Goal: Information Seeking & Learning: Stay updated

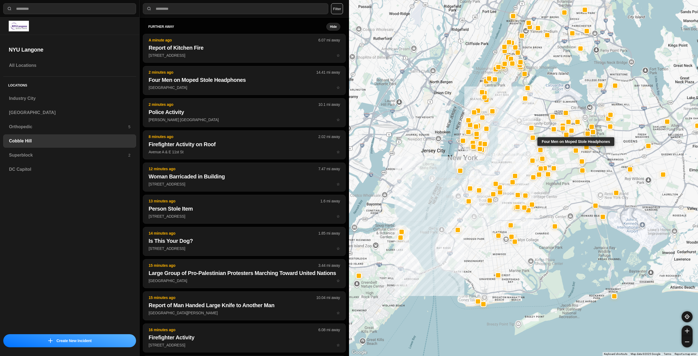
select select "*"
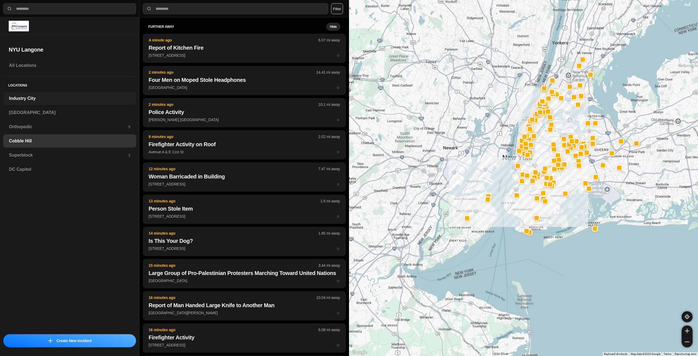
click at [50, 98] on h3 "Industry City" at bounding box center [69, 98] width 121 height 7
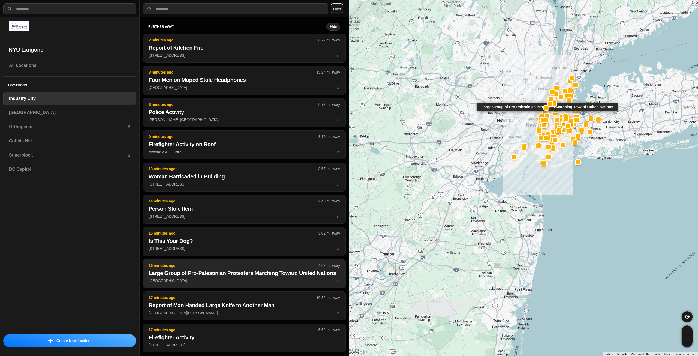
click at [267, 277] on h2 "Large Group of Pro-Palestinian Protesters Marching Toward United Nations" at bounding box center [244, 273] width 191 height 8
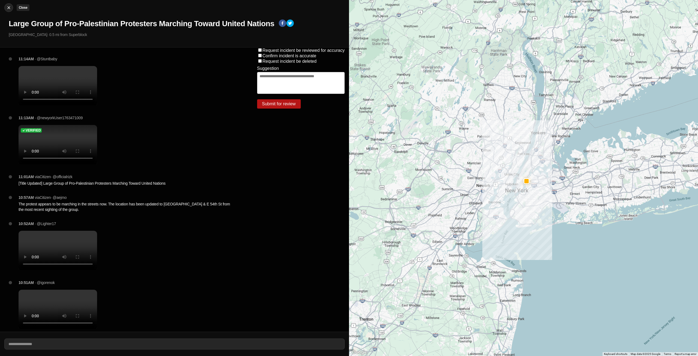
click at [8, 9] on img at bounding box center [8, 7] width 5 height 5
select select "*"
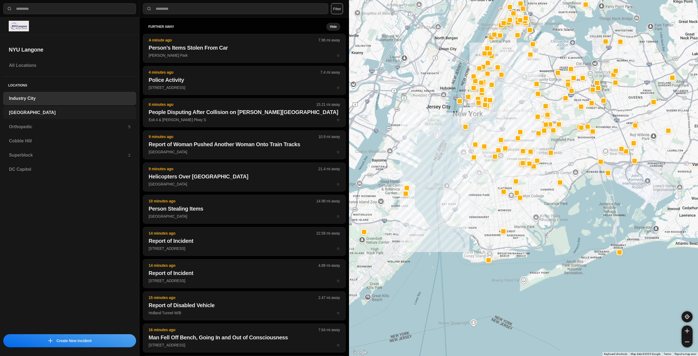
click at [53, 112] on h3 "[GEOGRAPHIC_DATA]" at bounding box center [69, 112] width 121 height 7
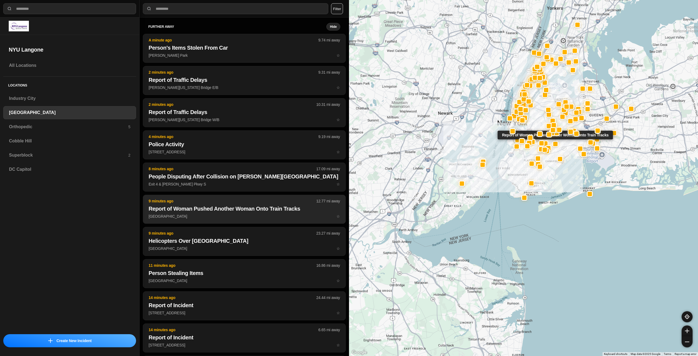
click at [206, 215] on p "Broadway Junction Station ☆" at bounding box center [244, 216] width 191 height 5
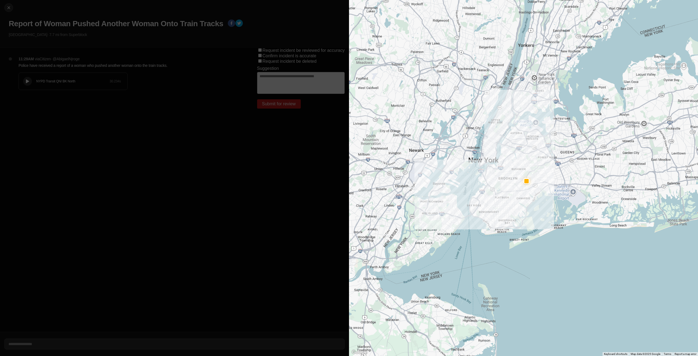
click at [27, 82] on icon at bounding box center [27, 82] width 3 height 4
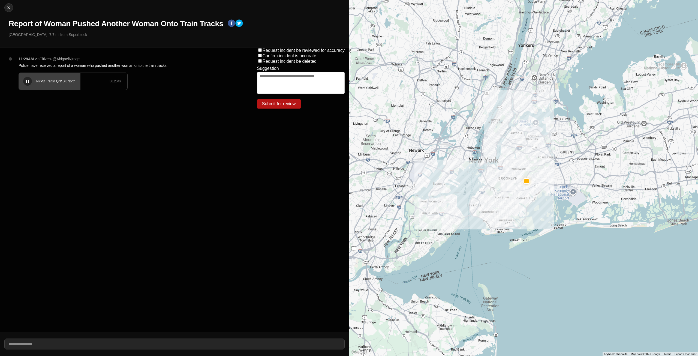
click at [25, 82] on button at bounding box center [27, 81] width 9 height 9
click at [26, 79] on div at bounding box center [27, 81] width 5 height 4
click at [7, 9] on img at bounding box center [8, 7] width 5 height 5
select select "*"
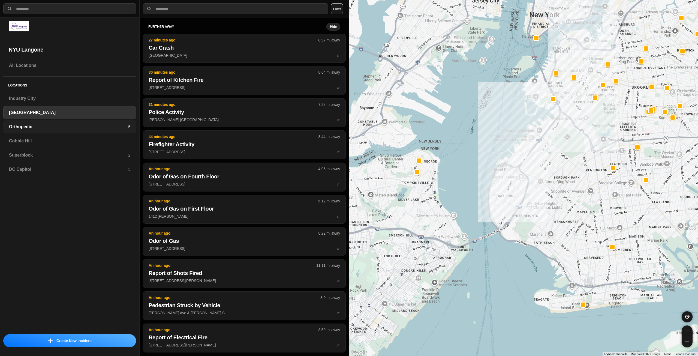
click at [57, 126] on h3 "Orthopedic" at bounding box center [68, 127] width 119 height 7
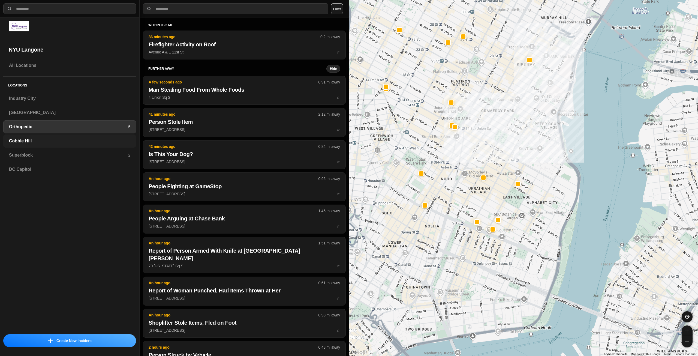
click at [85, 136] on div "Cobble Hill" at bounding box center [69, 140] width 133 height 13
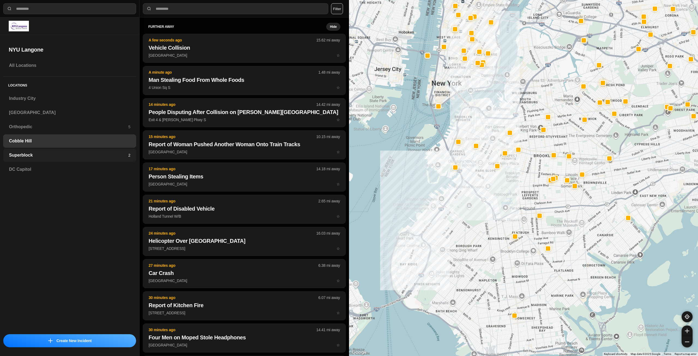
click at [83, 157] on h3 "Superblock" at bounding box center [68, 155] width 119 height 7
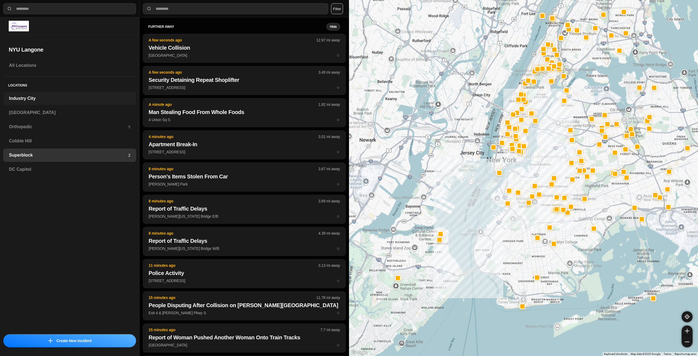
click at [38, 98] on h3 "Industry City" at bounding box center [69, 98] width 121 height 7
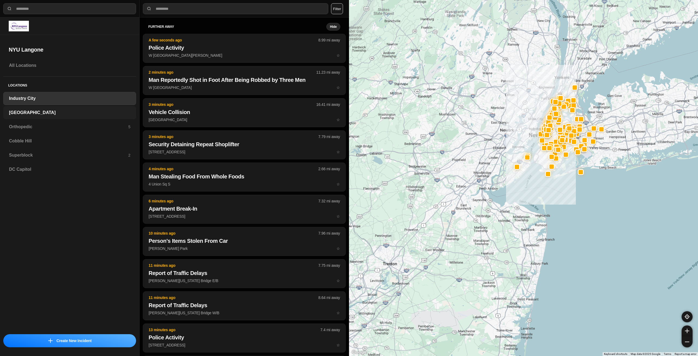
click at [31, 110] on h3 "[GEOGRAPHIC_DATA]" at bounding box center [69, 112] width 121 height 7
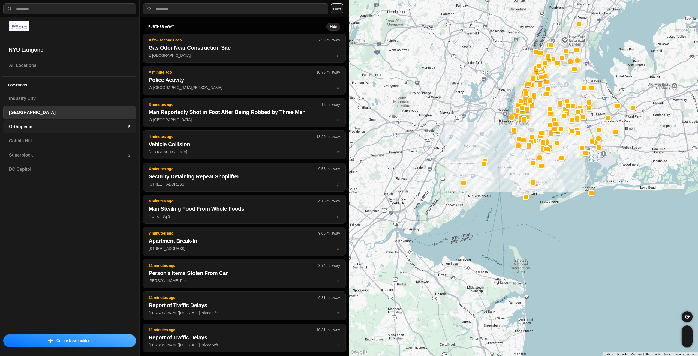
click at [95, 129] on h3 "Orthopedic" at bounding box center [68, 127] width 119 height 7
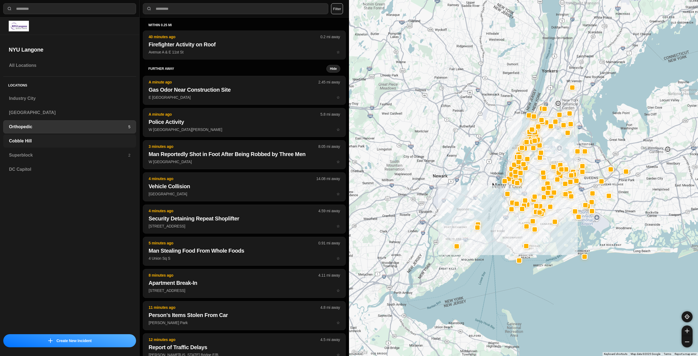
click at [75, 137] on div "Cobble Hill" at bounding box center [69, 140] width 133 height 13
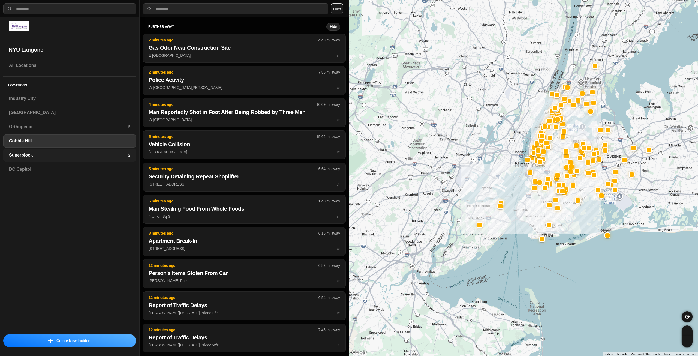
click at [99, 154] on h3 "Superblock" at bounding box center [68, 155] width 119 height 7
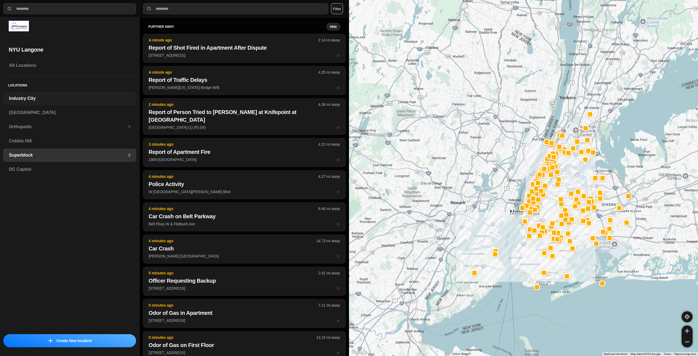
click at [38, 98] on h3 "Industry City" at bounding box center [69, 98] width 121 height 7
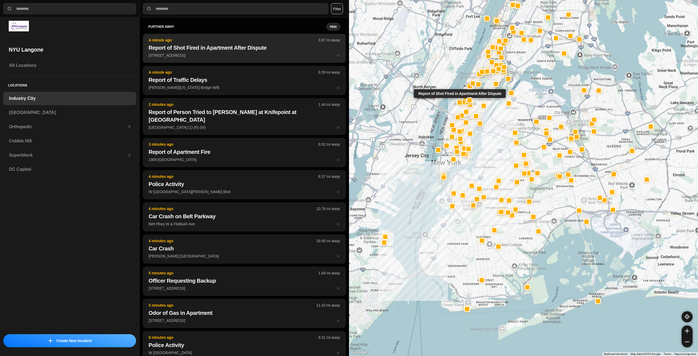
click at [206, 57] on p "675 W 59th St ☆" at bounding box center [244, 55] width 191 height 5
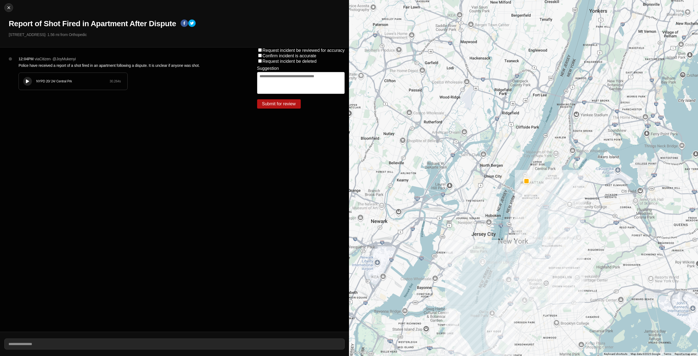
click at [28, 82] on icon at bounding box center [27, 82] width 3 height 4
click at [11, 6] on img at bounding box center [8, 7] width 5 height 5
select select "*"
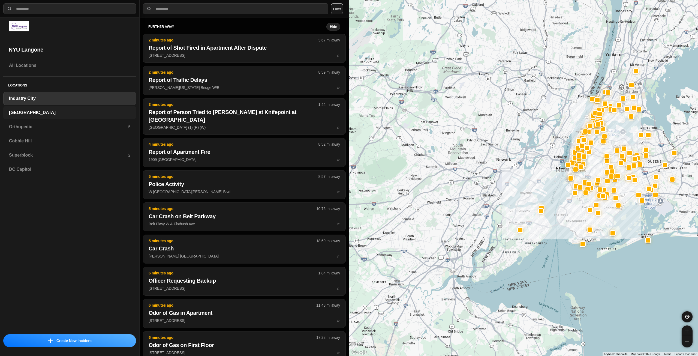
click at [89, 117] on div "[GEOGRAPHIC_DATA]" at bounding box center [69, 112] width 133 height 13
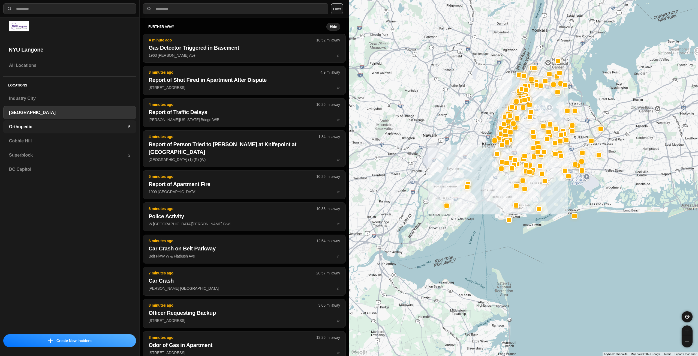
click at [71, 126] on h3 "Orthopedic" at bounding box center [68, 127] width 119 height 7
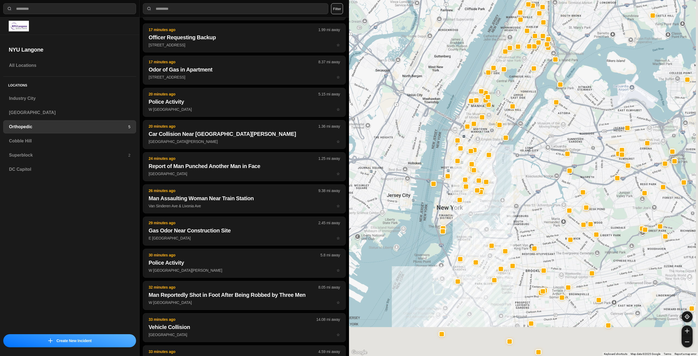
scroll to position [800, 0]
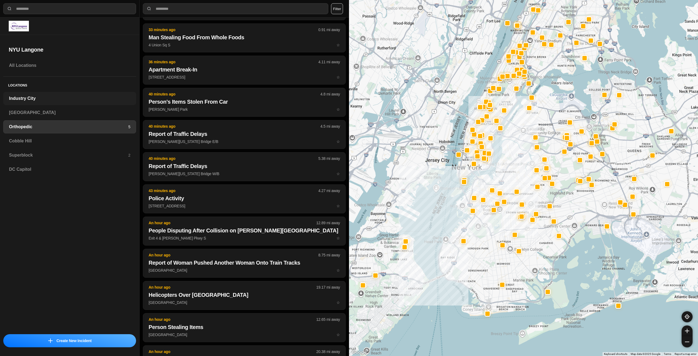
click at [55, 98] on h3 "Industry City" at bounding box center [69, 98] width 121 height 7
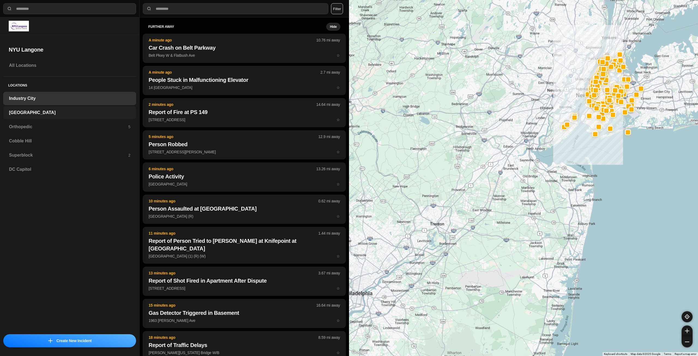
click at [62, 112] on h3 "[GEOGRAPHIC_DATA]" at bounding box center [69, 112] width 121 height 7
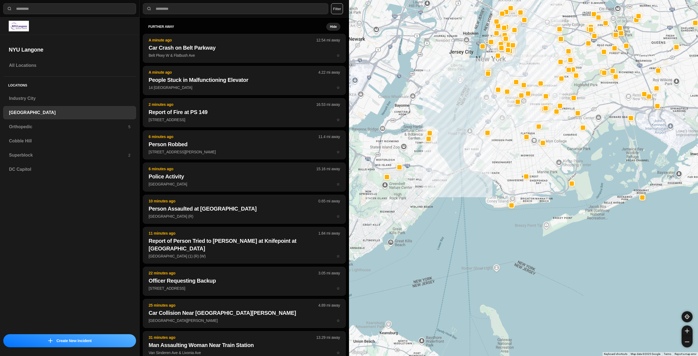
select select "*"
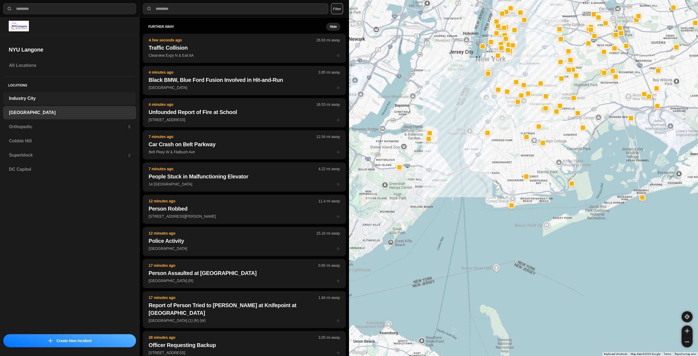
click at [72, 98] on h3 "Industry City" at bounding box center [69, 98] width 121 height 7
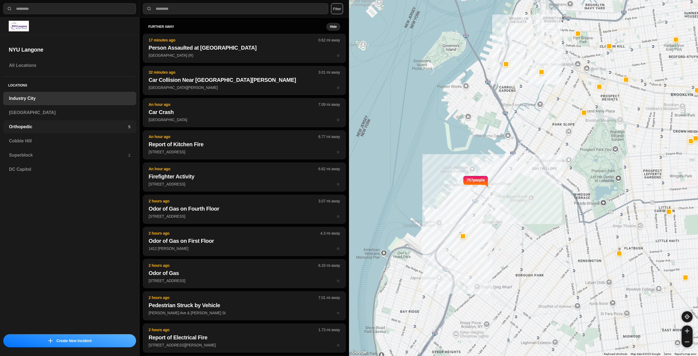
click at [41, 125] on h3 "Orthopedic" at bounding box center [68, 127] width 119 height 7
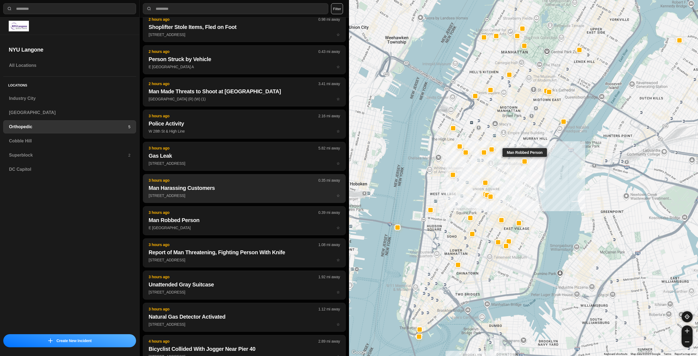
scroll to position [846, 0]
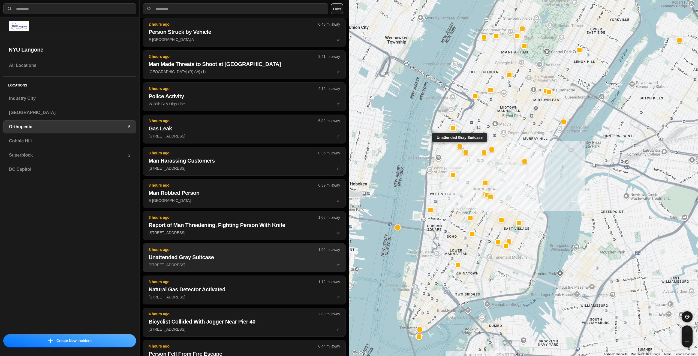
click at [226, 247] on p "3 hours ago" at bounding box center [234, 249] width 170 height 5
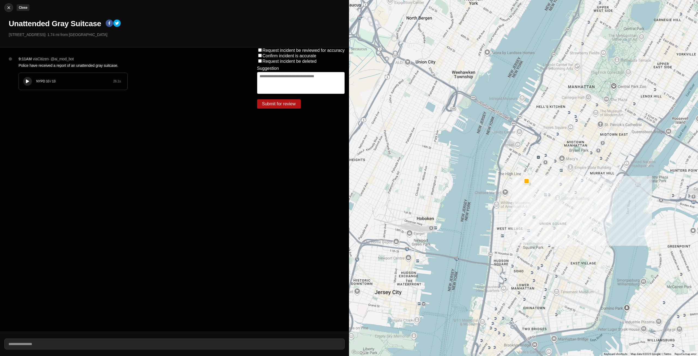
click at [8, 6] on img at bounding box center [8, 7] width 5 height 5
select select "*"
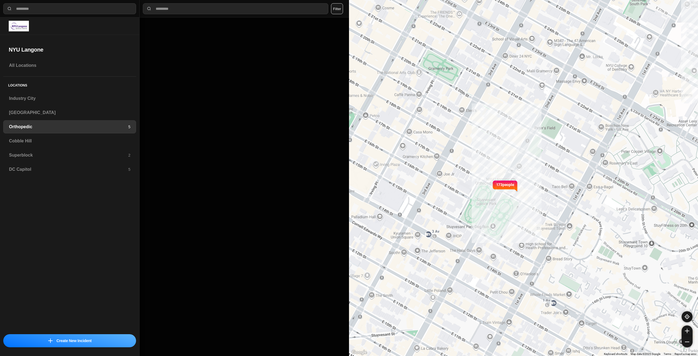
click at [82, 124] on h3 "Orthopedic" at bounding box center [68, 127] width 119 height 7
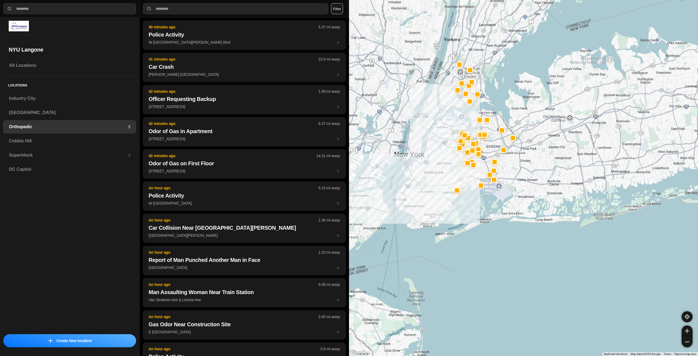
scroll to position [803, 0]
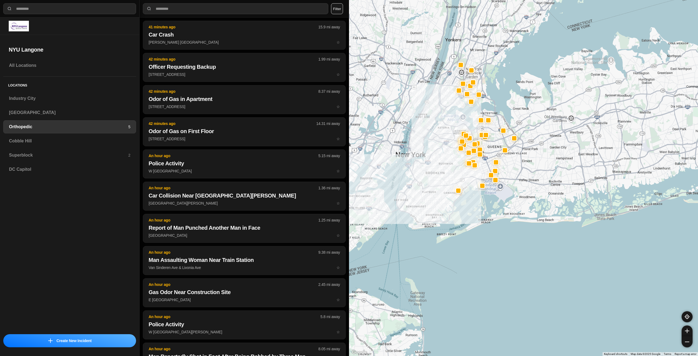
drag, startPoint x: 370, startPoint y: 123, endPoint x: 477, endPoint y: 158, distance: 111.6
click at [477, 158] on div at bounding box center [523, 178] width 349 height 356
click at [29, 139] on h3 "Cobble Hill" at bounding box center [69, 141] width 121 height 7
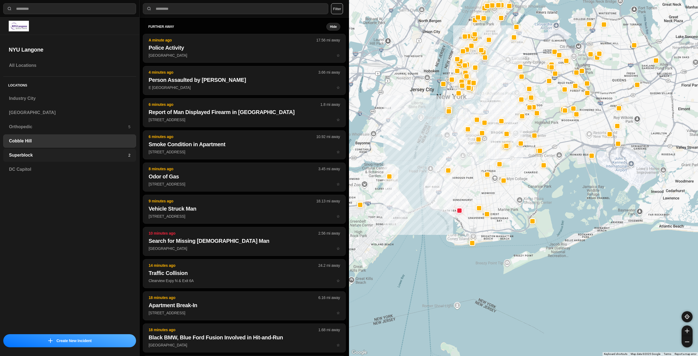
click at [85, 157] on h3 "Superblock" at bounding box center [68, 155] width 119 height 7
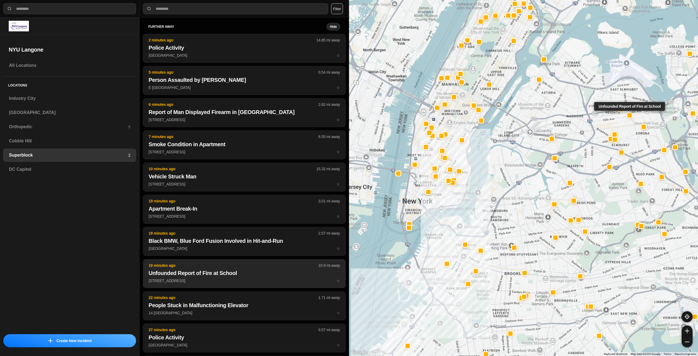
click at [227, 272] on h2 "Unfounded Report of Fire at School" at bounding box center [244, 273] width 191 height 8
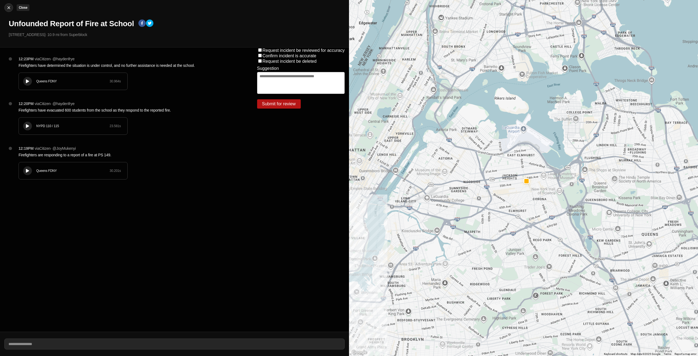
click at [5, 9] on div at bounding box center [9, 7] width 8 height 5
select select "*"
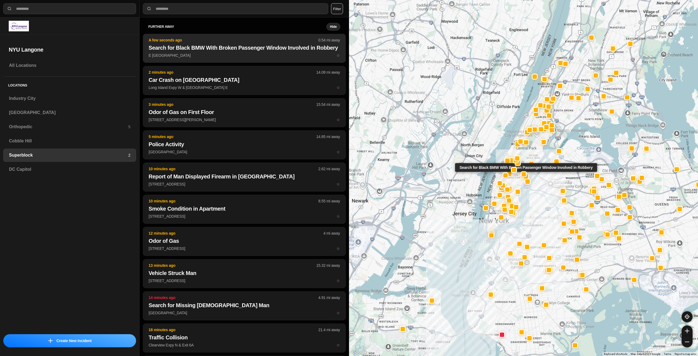
click at [252, 52] on h2 "Search for Black BMW With Broken Passenger Window Involved in Robbery" at bounding box center [244, 48] width 191 height 8
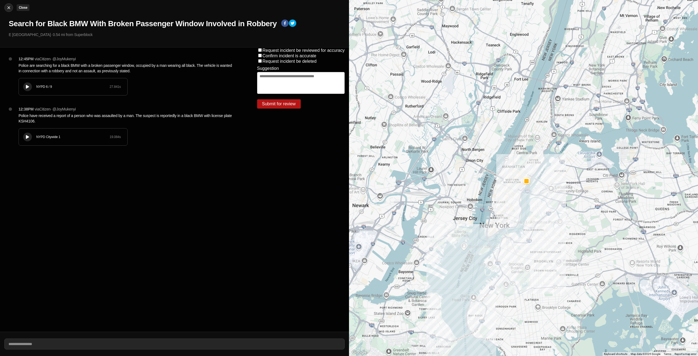
click at [10, 9] on img at bounding box center [8, 7] width 5 height 5
select select "*"
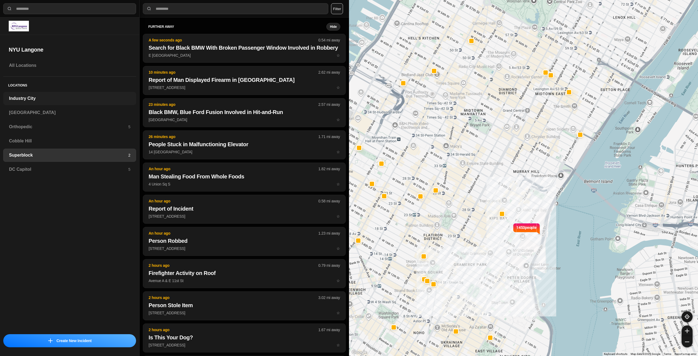
click at [44, 100] on h3 "Industry City" at bounding box center [69, 98] width 121 height 7
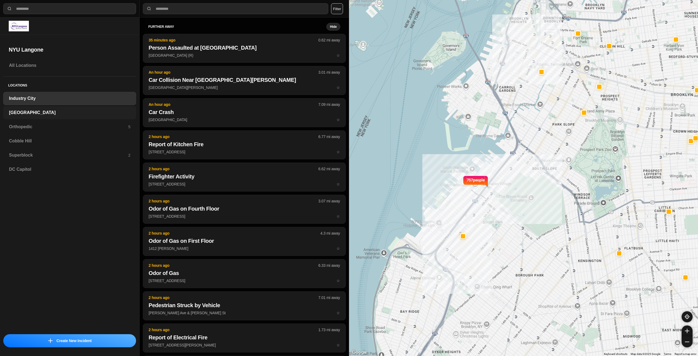
click at [55, 115] on h3 "[GEOGRAPHIC_DATA]" at bounding box center [69, 112] width 121 height 7
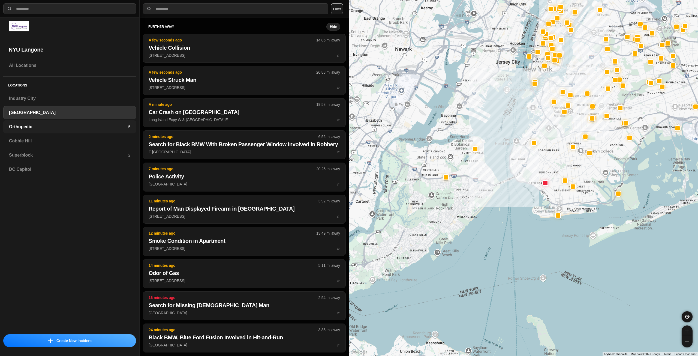
click at [109, 128] on h3 "Orthopedic" at bounding box center [68, 127] width 119 height 7
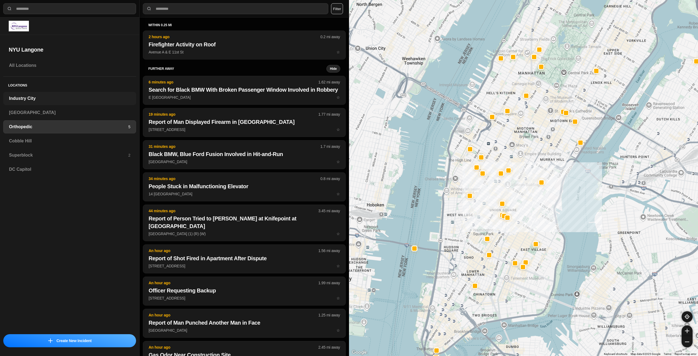
click at [54, 101] on h3 "Industry City" at bounding box center [69, 98] width 121 height 7
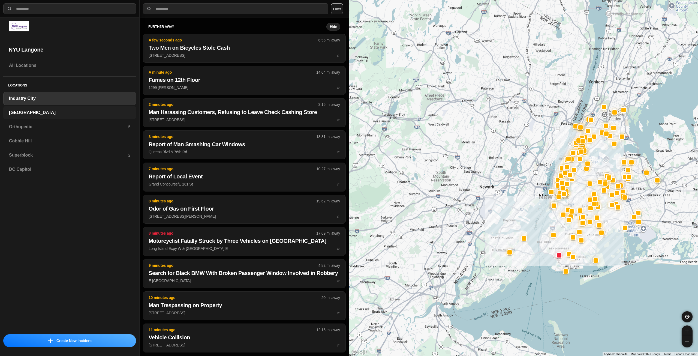
click at [24, 115] on h3 "[GEOGRAPHIC_DATA]" at bounding box center [69, 112] width 121 height 7
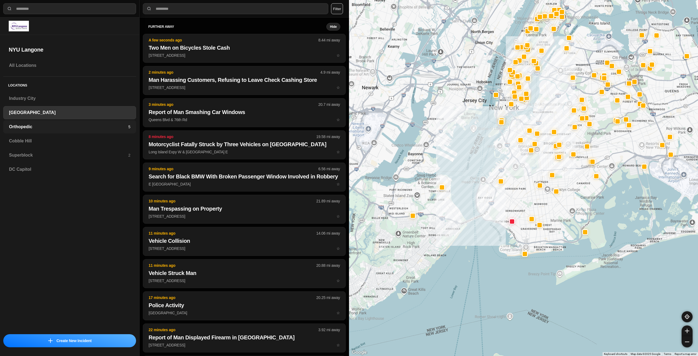
click at [66, 127] on h3 "Orthopedic" at bounding box center [68, 127] width 119 height 7
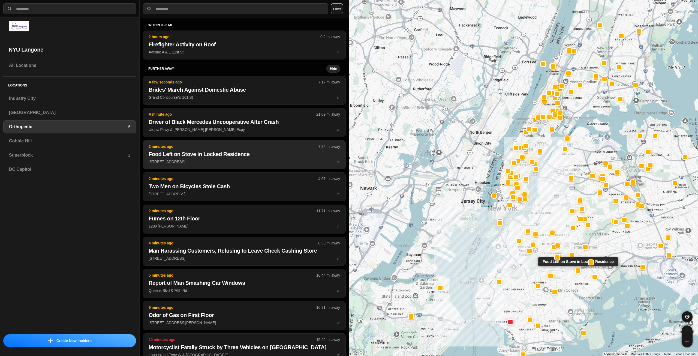
click at [254, 161] on p "514 Rockaway Pkwy ☆" at bounding box center [244, 161] width 191 height 5
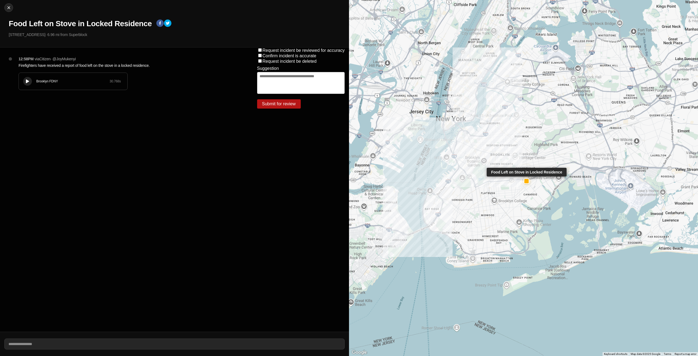
click at [525, 180] on div at bounding box center [527, 181] width 4 height 4
click at [27, 81] on icon at bounding box center [27, 82] width 3 height 4
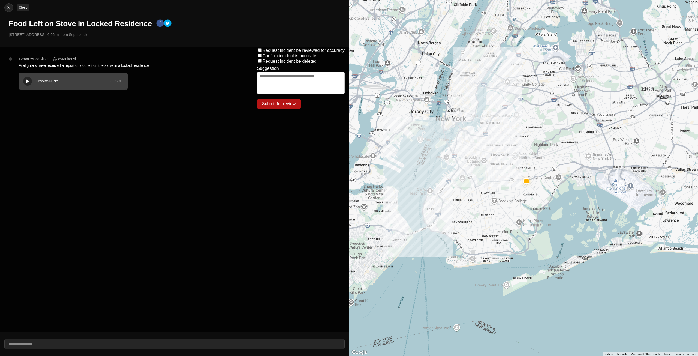
click at [5, 7] on div at bounding box center [9, 7] width 8 height 5
select select "*"
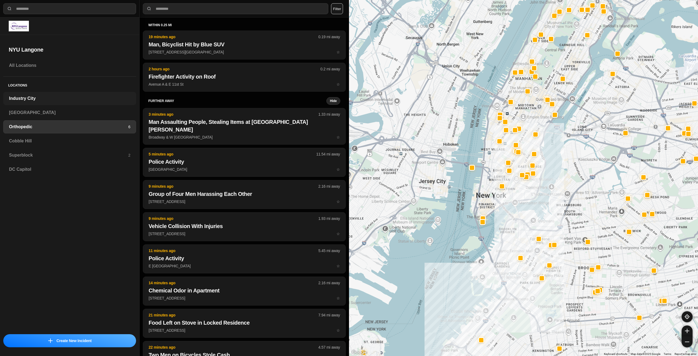
click at [27, 102] on div "Industry City" at bounding box center [69, 98] width 133 height 13
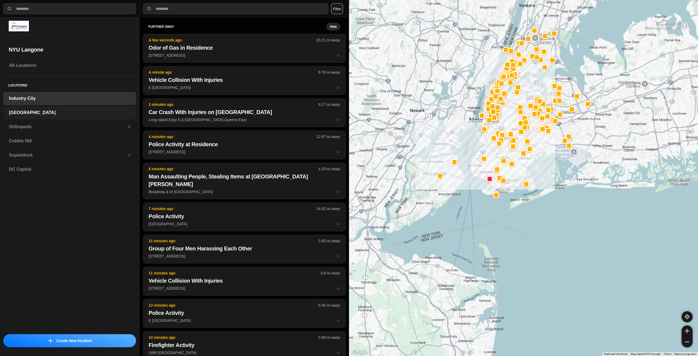
click at [41, 110] on h3 "[GEOGRAPHIC_DATA]" at bounding box center [69, 112] width 121 height 7
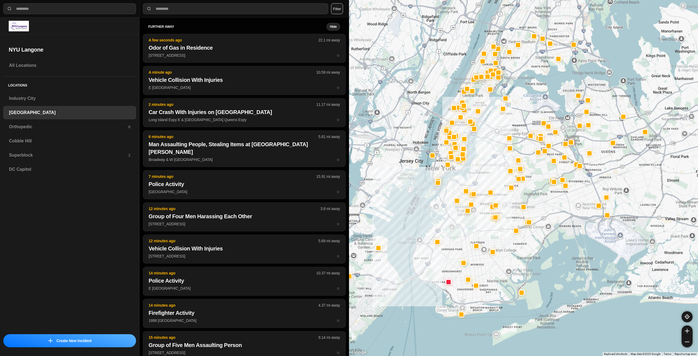
drag, startPoint x: 537, startPoint y: 175, endPoint x: 486, endPoint y: 259, distance: 98.4
click at [486, 259] on div at bounding box center [523, 178] width 349 height 356
click at [119, 131] on div "Orthopedic 6" at bounding box center [69, 126] width 133 height 13
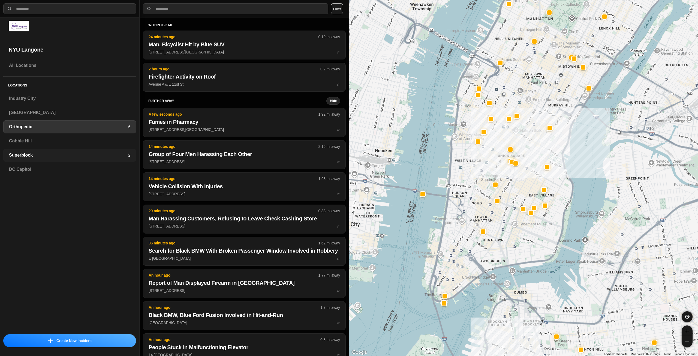
click at [79, 161] on div "Superblock 2" at bounding box center [69, 155] width 133 height 13
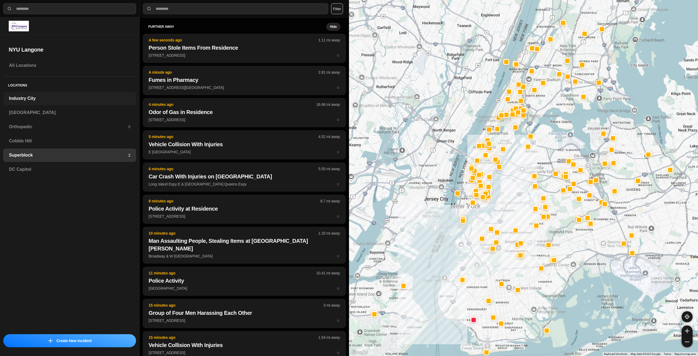
click at [65, 98] on h3 "Industry City" at bounding box center [69, 98] width 121 height 7
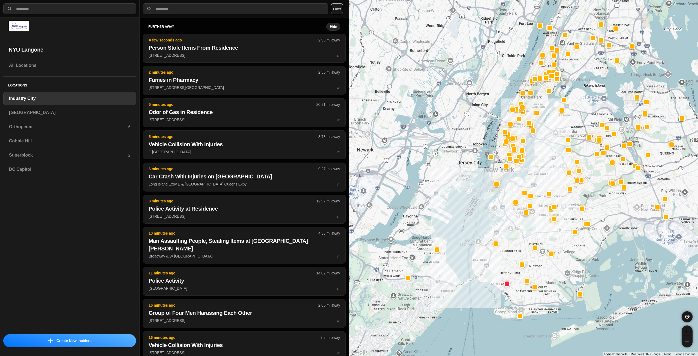
drag, startPoint x: 619, startPoint y: 179, endPoint x: 564, endPoint y: 212, distance: 63.9
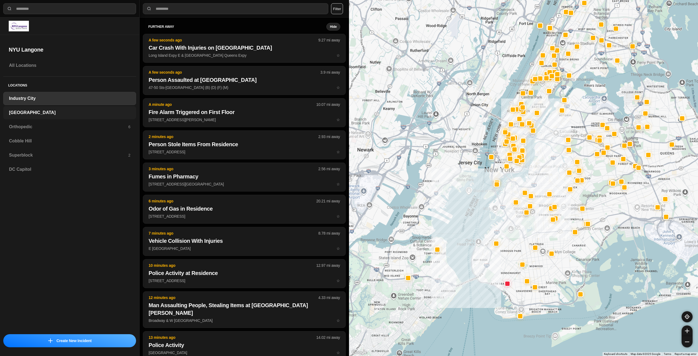
click at [83, 109] on div "[GEOGRAPHIC_DATA]" at bounding box center [69, 112] width 133 height 13
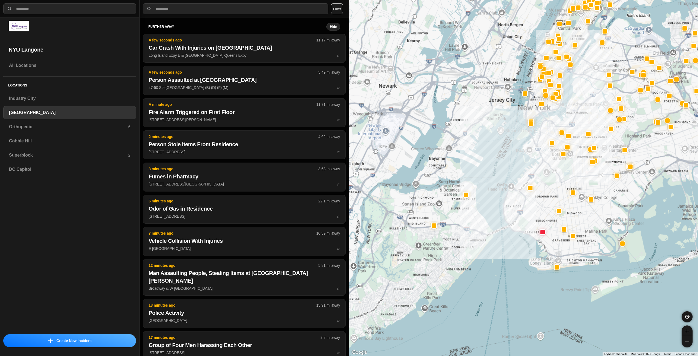
select select "*"
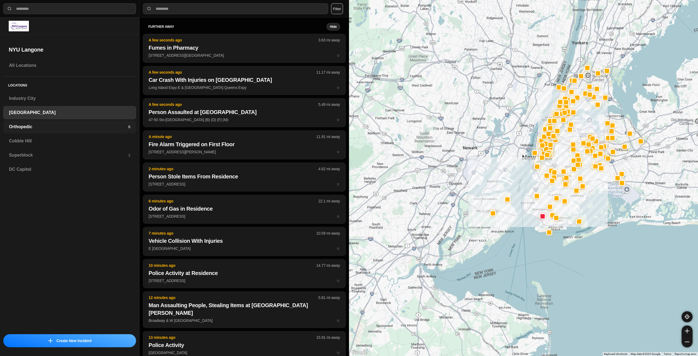
click at [101, 130] on div "Orthopedic 6" at bounding box center [69, 126] width 133 height 13
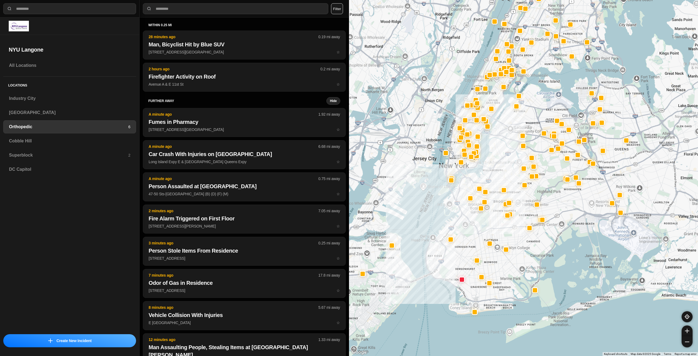
drag, startPoint x: 574, startPoint y: 200, endPoint x: 504, endPoint y: 170, distance: 76.9
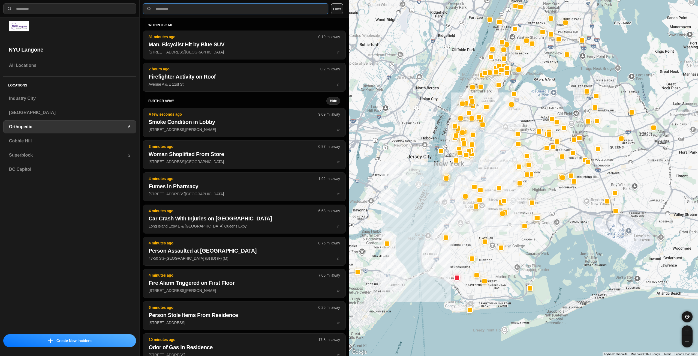
click at [180, 7] on input "text" at bounding box center [240, 9] width 170 height 6
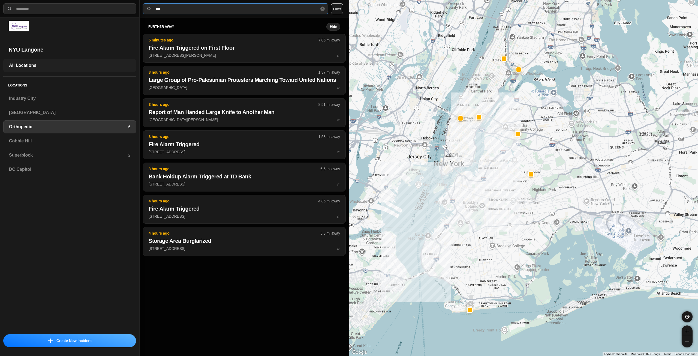
click at [60, 66] on h3 "All Locations" at bounding box center [69, 65] width 121 height 7
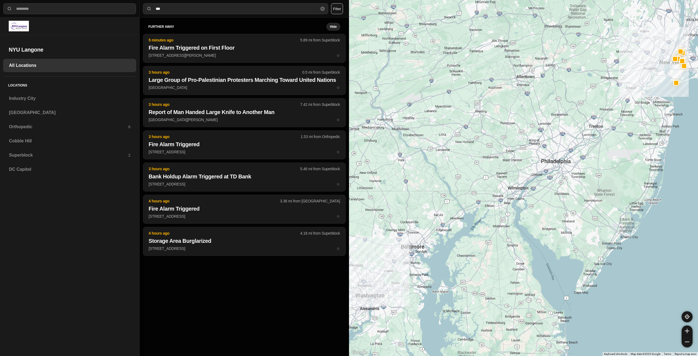
click at [170, 7] on input "***" at bounding box center [237, 9] width 165 height 6
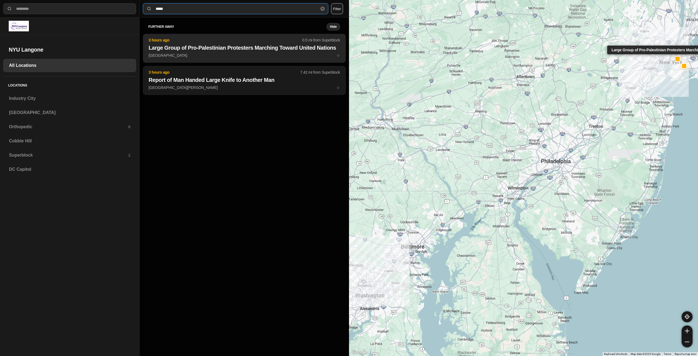
type input "*****"
click at [235, 59] on button "3 hours ago 0.5 mi from Superblock Large Group of Pro-Palestinian Protesters Ma…" at bounding box center [244, 48] width 203 height 29
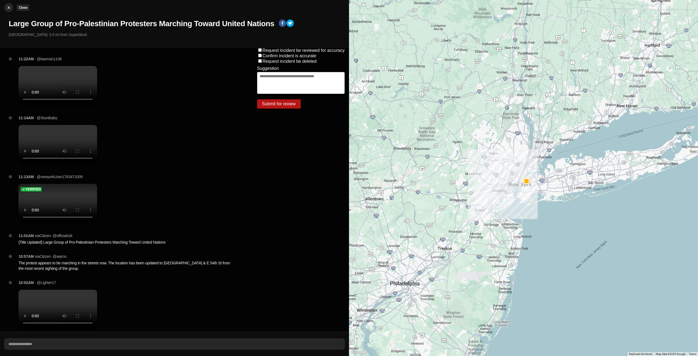
click at [6, 4] on button "Close" at bounding box center [8, 7] width 9 height 9
select select "*"
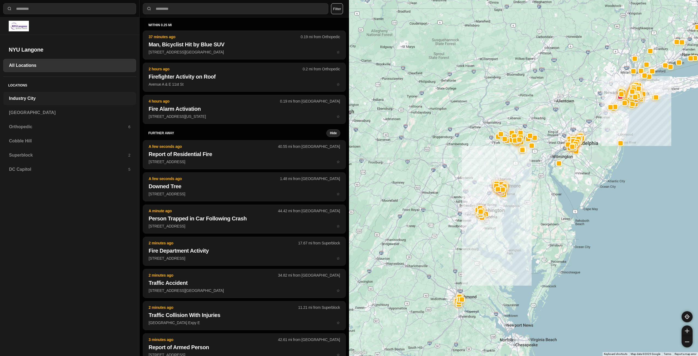
click at [63, 101] on h3 "Industry City" at bounding box center [69, 98] width 121 height 7
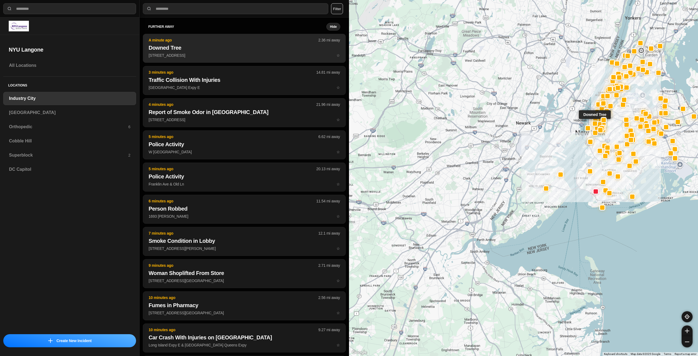
click at [224, 52] on button "A minute ago 2.36 mi away Downed Tree [STREET_ADDRESS] ☆" at bounding box center [244, 48] width 203 height 29
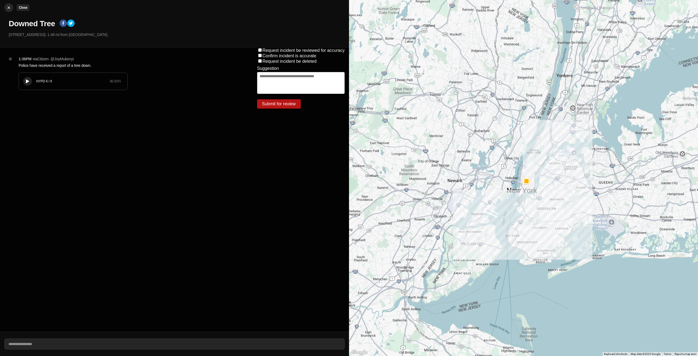
click at [6, 7] on img at bounding box center [8, 7] width 5 height 5
select select "*"
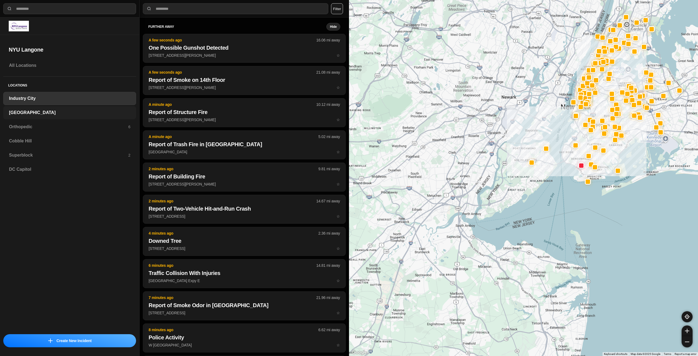
click at [112, 116] on h3 "[GEOGRAPHIC_DATA]" at bounding box center [69, 112] width 121 height 7
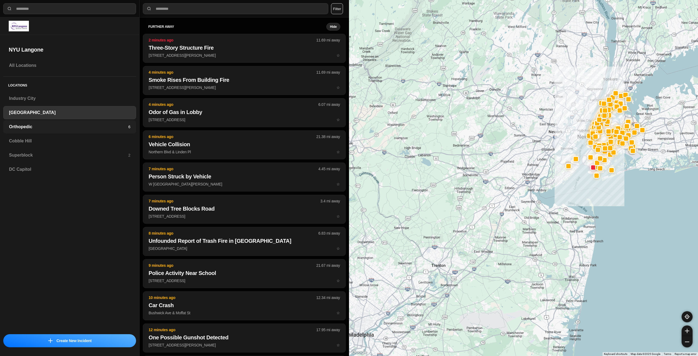
click at [41, 127] on h3 "Orthopedic" at bounding box center [68, 127] width 119 height 7
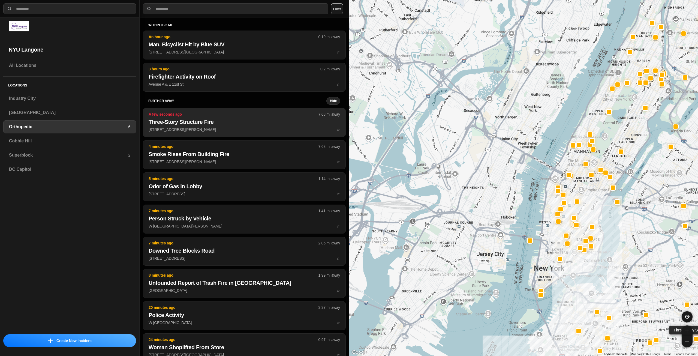
click at [322, 122] on h2 "Three-Story Structure Fire" at bounding box center [244, 122] width 191 height 8
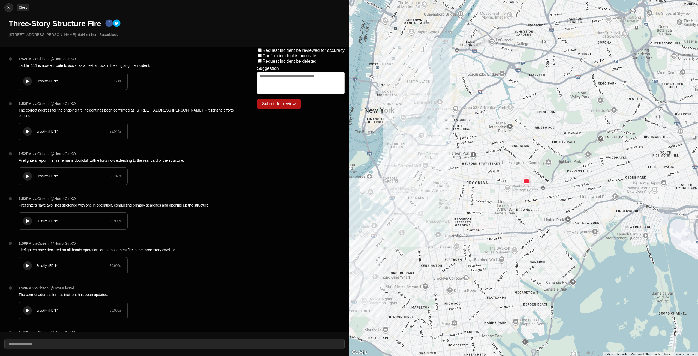
click at [9, 7] on img at bounding box center [8, 7] width 5 height 5
select select "*"
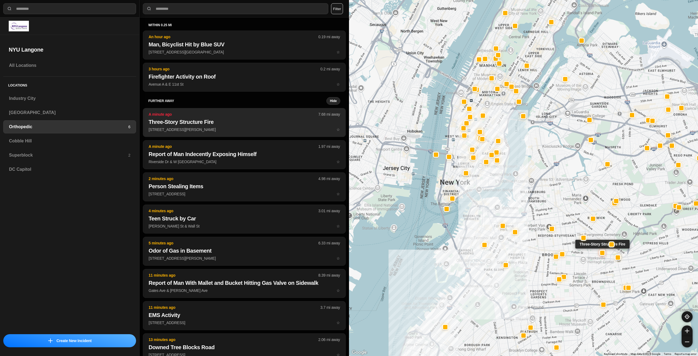
click at [249, 124] on h2 "Three-Story Structure Fire" at bounding box center [244, 122] width 191 height 8
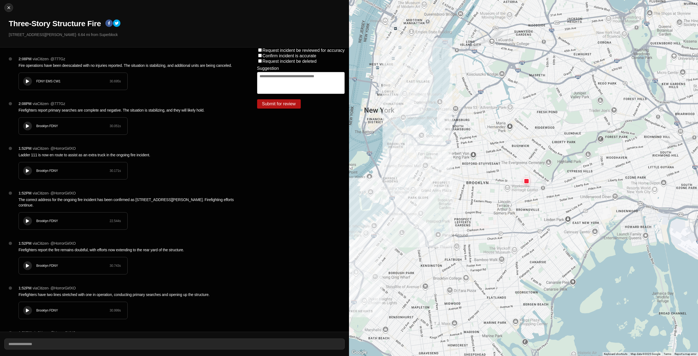
click at [2, 7] on div "Close Three-Story Structure Fire [STREET_ADDRESS][PERSON_NAME] · 6.64 mi from S…" at bounding box center [174, 23] width 349 height 47
click at [7, 8] on img at bounding box center [8, 7] width 5 height 5
select select "*"
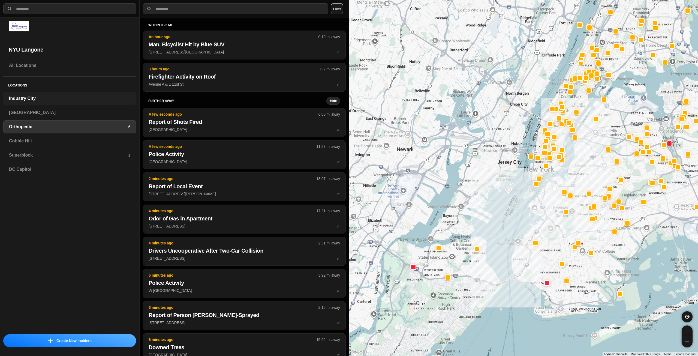
click at [60, 98] on h3 "Industry City" at bounding box center [69, 98] width 121 height 7
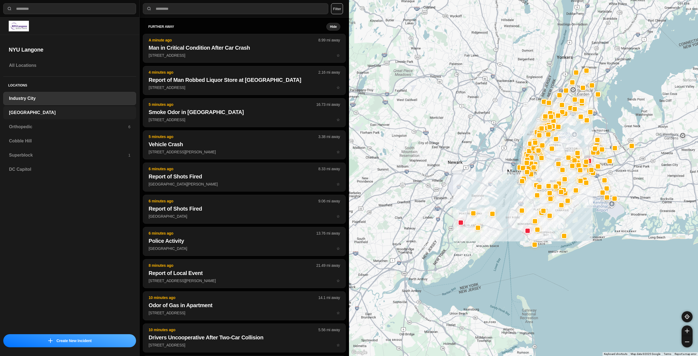
click at [63, 109] on div "[GEOGRAPHIC_DATA]" at bounding box center [69, 112] width 133 height 13
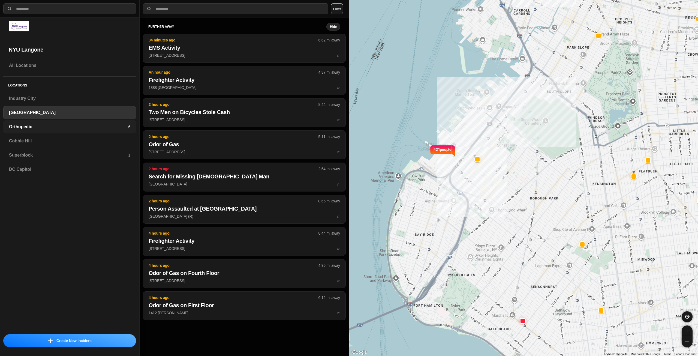
click at [41, 124] on h3 "Orthopedic" at bounding box center [68, 127] width 119 height 7
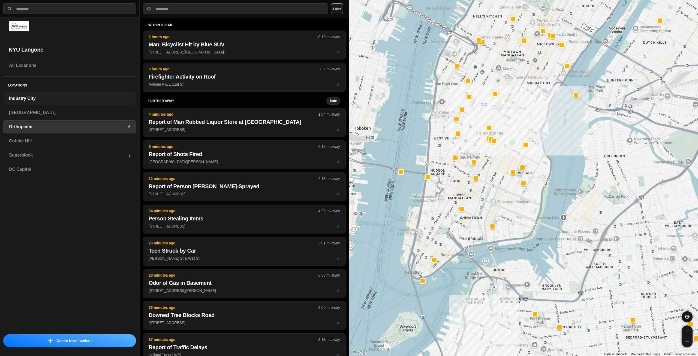
click at [37, 102] on div "Industry City" at bounding box center [69, 98] width 133 height 13
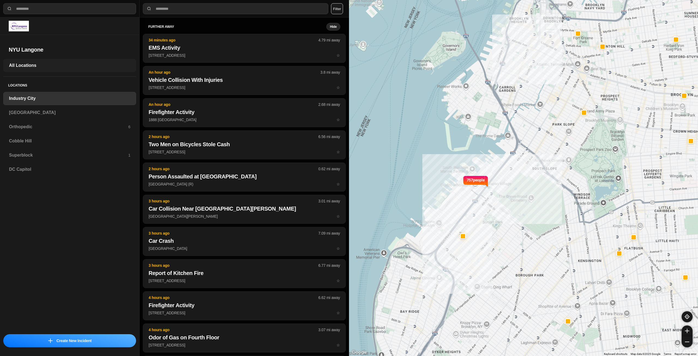
click at [46, 68] on h3 "All Locations" at bounding box center [69, 65] width 121 height 7
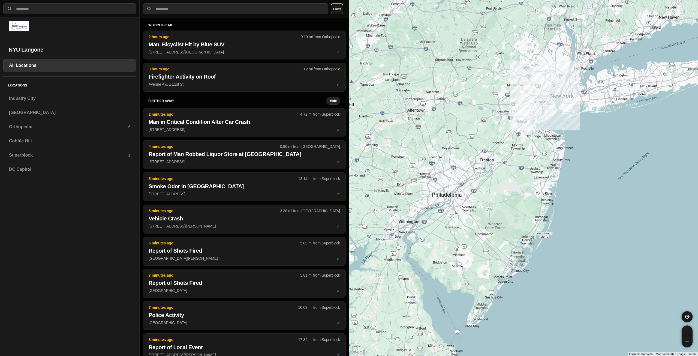
drag, startPoint x: 686, startPoint y: 80, endPoint x: 526, endPoint y: 138, distance: 170.0
click at [527, 138] on div at bounding box center [523, 178] width 349 height 356
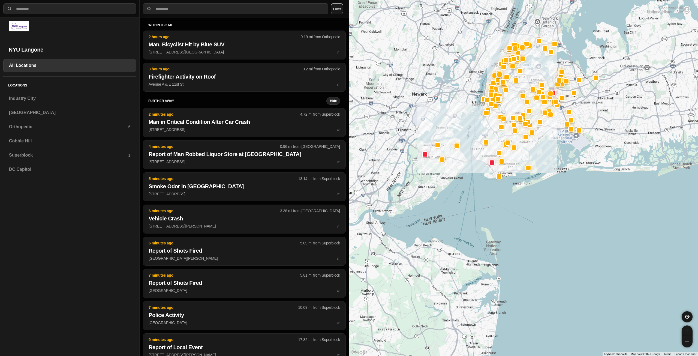
drag, startPoint x: 538, startPoint y: 119, endPoint x: 562, endPoint y: 157, distance: 44.6
click at [562, 157] on div at bounding box center [523, 178] width 349 height 356
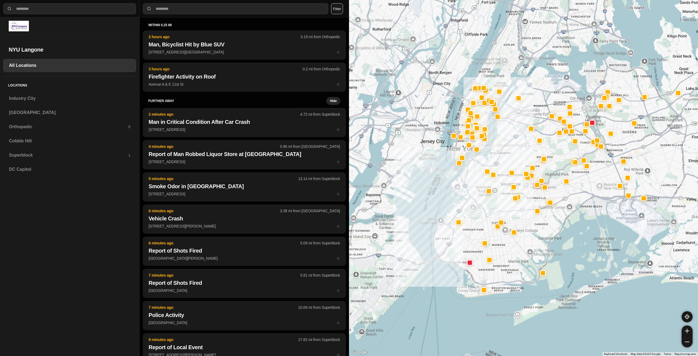
drag, startPoint x: 544, startPoint y: 159, endPoint x: 600, endPoint y: 202, distance: 71.2
click at [599, 203] on div at bounding box center [523, 178] width 349 height 356
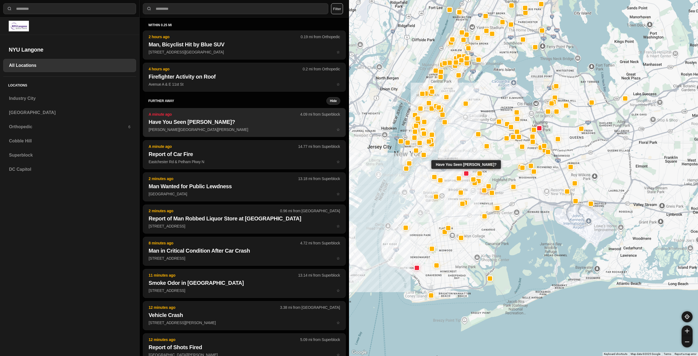
click at [217, 126] on button "A minute ago 4.09 mi from Superblock Have You Seen [PERSON_NAME]? [PERSON_NAME]…" at bounding box center [244, 122] width 203 height 29
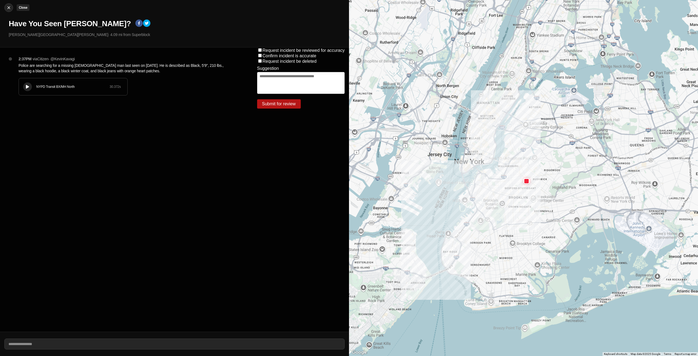
click at [9, 6] on img at bounding box center [8, 7] width 5 height 5
select select "*"
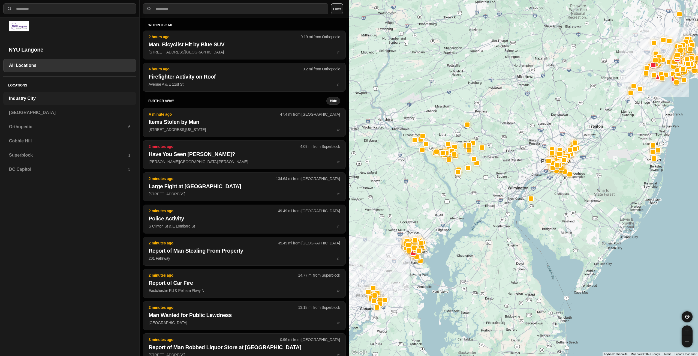
click at [34, 96] on h3 "Industry City" at bounding box center [69, 98] width 121 height 7
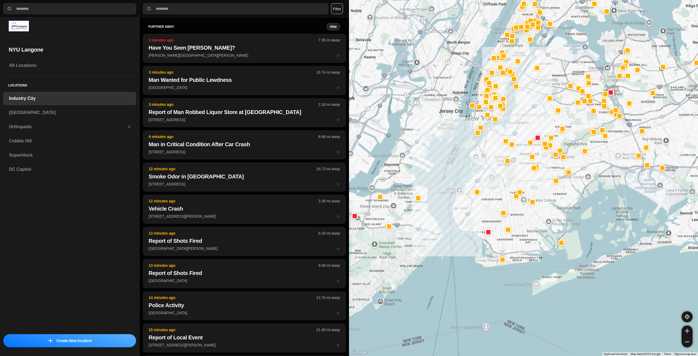
select select "*"
click at [50, 119] on div "[GEOGRAPHIC_DATA]" at bounding box center [69, 112] width 133 height 13
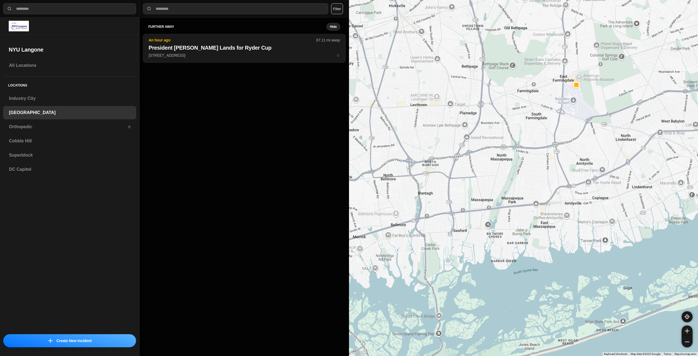
drag, startPoint x: 574, startPoint y: 66, endPoint x: 570, endPoint y: 106, distance: 39.8
click at [570, 106] on div at bounding box center [523, 178] width 349 height 356
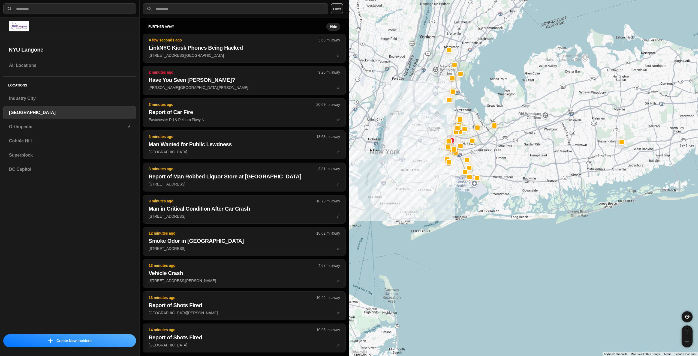
drag, startPoint x: 406, startPoint y: 105, endPoint x: 498, endPoint y: 145, distance: 100.5
click at [498, 145] on div at bounding box center [523, 178] width 349 height 356
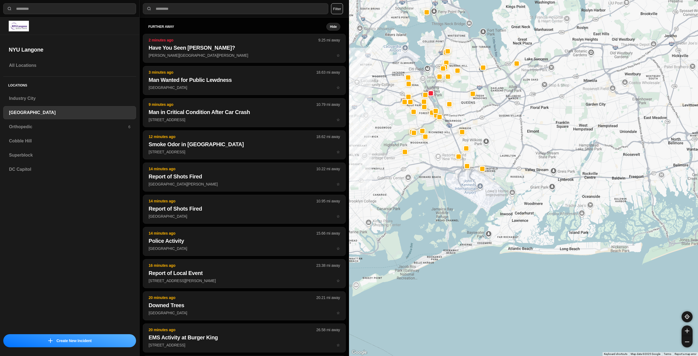
drag, startPoint x: 471, startPoint y: 156, endPoint x: 530, endPoint y: 166, distance: 59.4
click at [528, 166] on div at bounding box center [523, 178] width 349 height 356
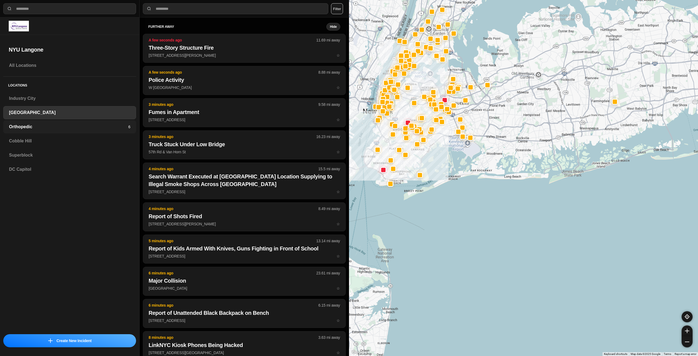
click at [35, 126] on h3 "Orthopedic" at bounding box center [68, 127] width 119 height 7
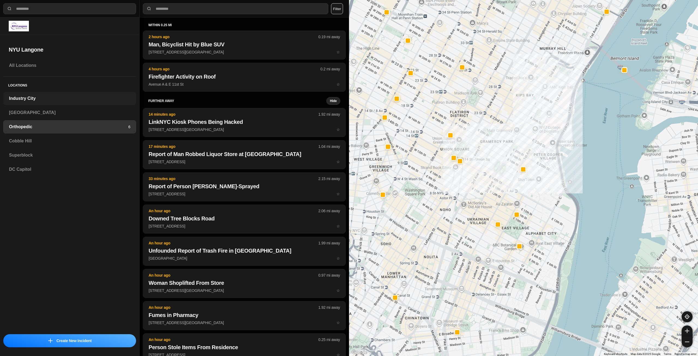
click at [25, 98] on h3 "Industry City" at bounding box center [69, 98] width 121 height 7
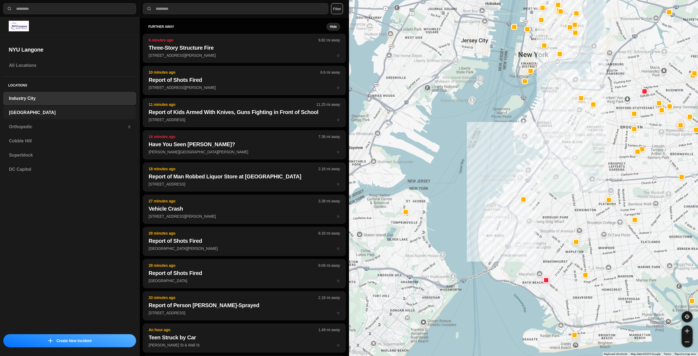
click at [57, 110] on h3 "[GEOGRAPHIC_DATA]" at bounding box center [69, 112] width 121 height 7
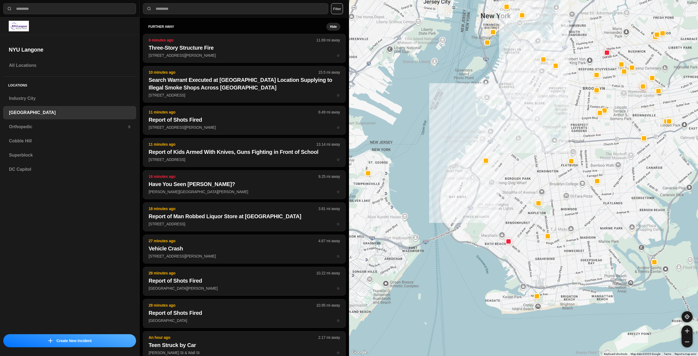
drag, startPoint x: 568, startPoint y: 175, endPoint x: 539, endPoint y: 174, distance: 29.5
click at [539, 176] on div at bounding box center [523, 178] width 349 height 356
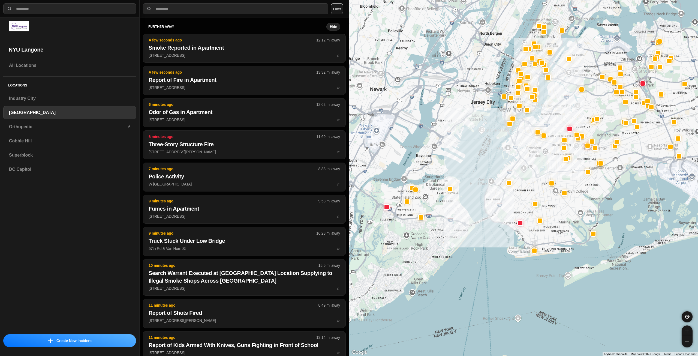
drag, startPoint x: 592, startPoint y: 154, endPoint x: 583, endPoint y: 171, distance: 19.9
click at [583, 171] on div at bounding box center [523, 178] width 349 height 356
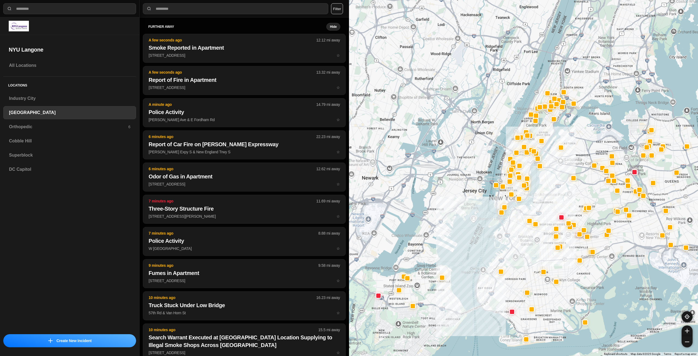
drag, startPoint x: 550, startPoint y: 47, endPoint x: 541, endPoint y: 132, distance: 84.7
click at [541, 132] on div at bounding box center [523, 178] width 349 height 356
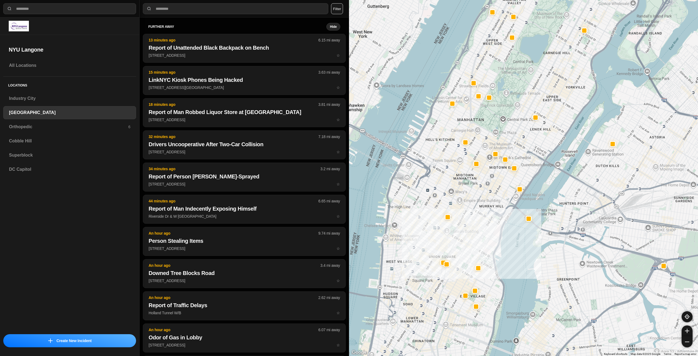
drag, startPoint x: 483, startPoint y: 116, endPoint x: 581, endPoint y: 63, distance: 111.3
click at [581, 63] on div "421 people" at bounding box center [523, 178] width 349 height 356
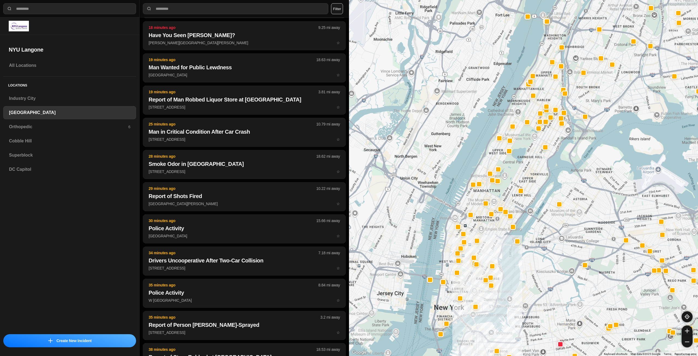
scroll to position [109, 0]
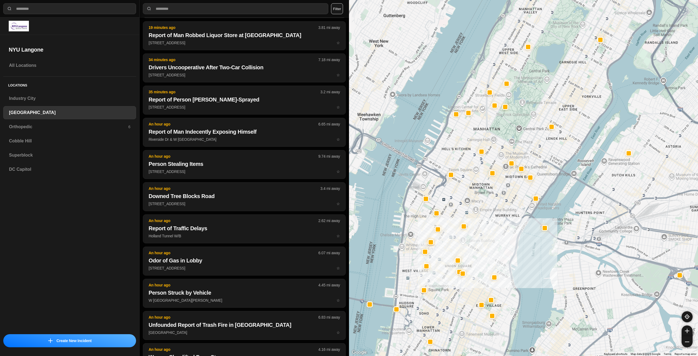
drag, startPoint x: 469, startPoint y: 300, endPoint x: 468, endPoint y: 319, distance: 19.7
click at [468, 319] on div "421 people" at bounding box center [523, 178] width 349 height 356
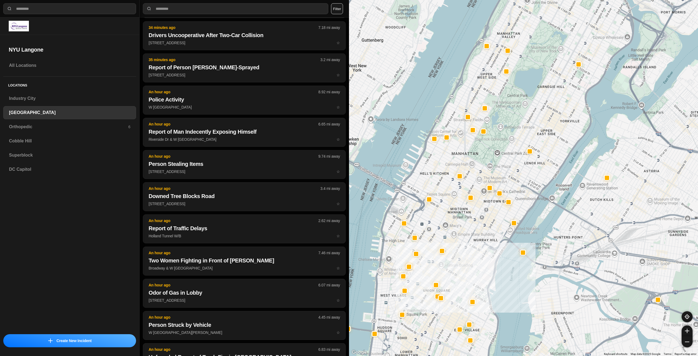
drag, startPoint x: 488, startPoint y: 261, endPoint x: 465, endPoint y: 285, distance: 33.6
click at [465, 285] on div "421 people" at bounding box center [523, 178] width 349 height 356
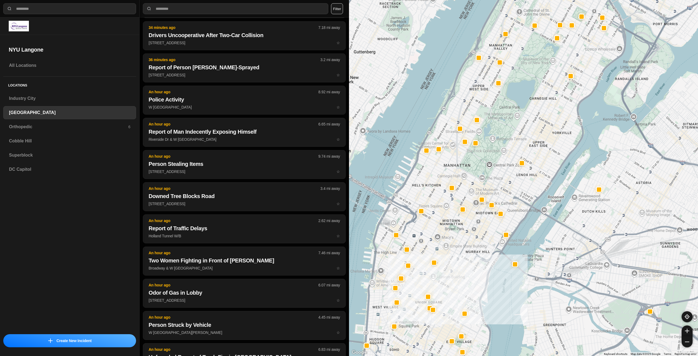
drag, startPoint x: 472, startPoint y: 275, endPoint x: 464, endPoint y: 287, distance: 14.8
click at [464, 287] on div "421 people" at bounding box center [523, 178] width 349 height 356
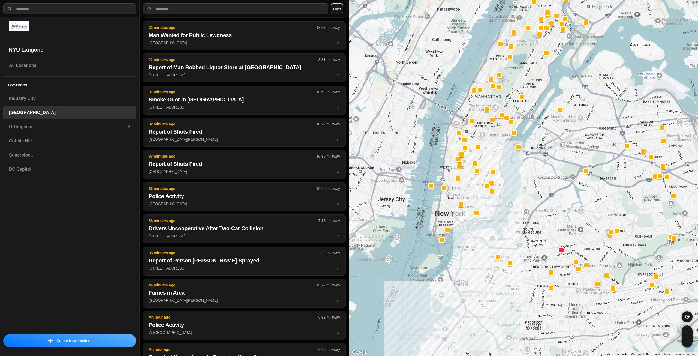
scroll to position [439, 0]
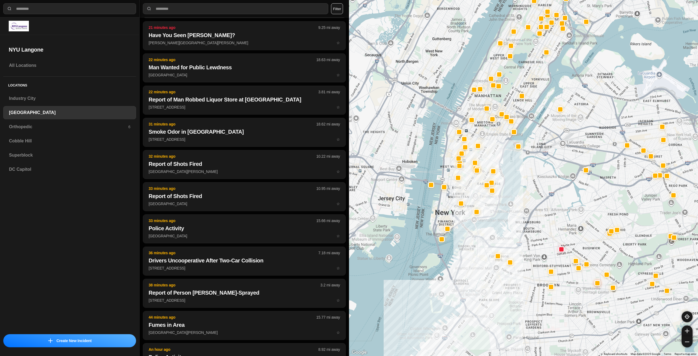
drag, startPoint x: 537, startPoint y: 235, endPoint x: 517, endPoint y: 173, distance: 64.9
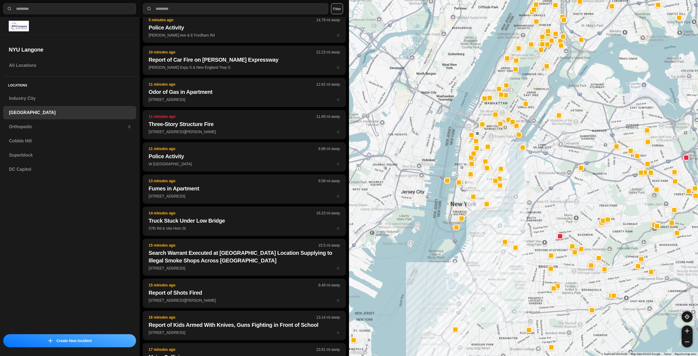
scroll to position [857, 0]
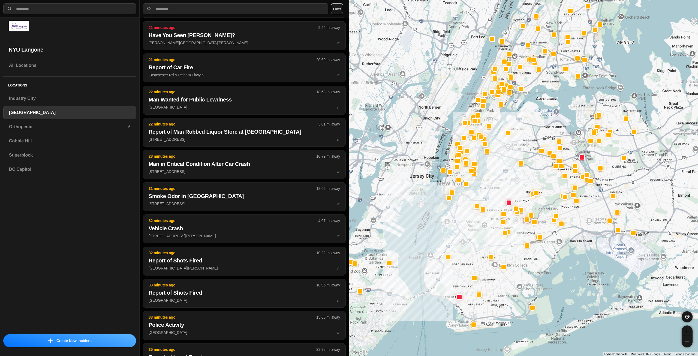
drag, startPoint x: 588, startPoint y: 181, endPoint x: 539, endPoint y: 179, distance: 48.6
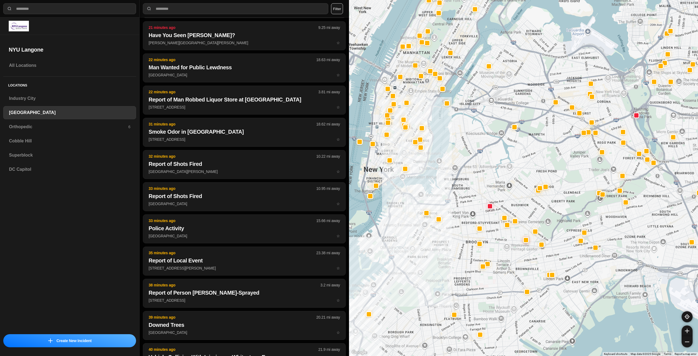
drag, startPoint x: 576, startPoint y: 189, endPoint x: 585, endPoint y: 178, distance: 13.6
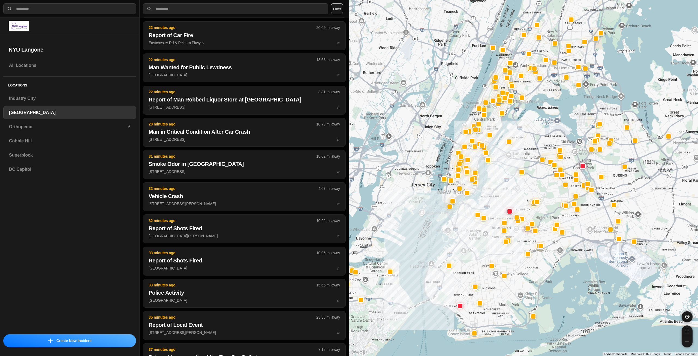
scroll to position [825, 0]
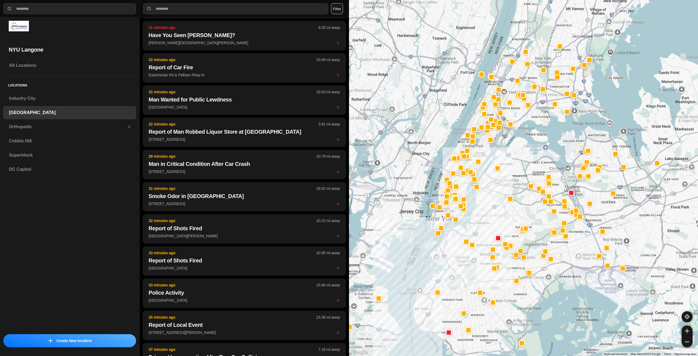
drag, startPoint x: 648, startPoint y: 167, endPoint x: 617, endPoint y: 210, distance: 52.9
click at [617, 210] on div at bounding box center [523, 178] width 349 height 356
click at [108, 131] on div "Orthopedic 6" at bounding box center [69, 126] width 133 height 13
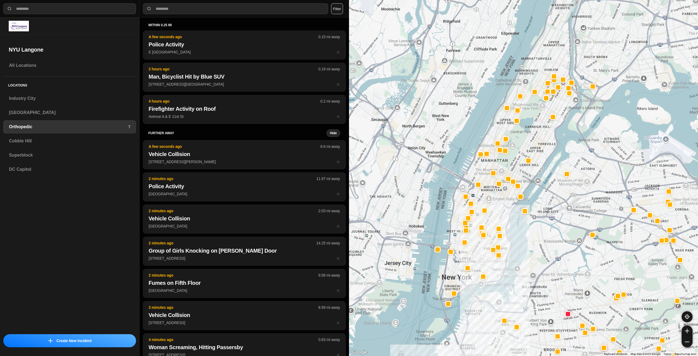
drag, startPoint x: 518, startPoint y: 148, endPoint x: 500, endPoint y: 208, distance: 62.1
click at [501, 208] on div at bounding box center [523, 178] width 349 height 356
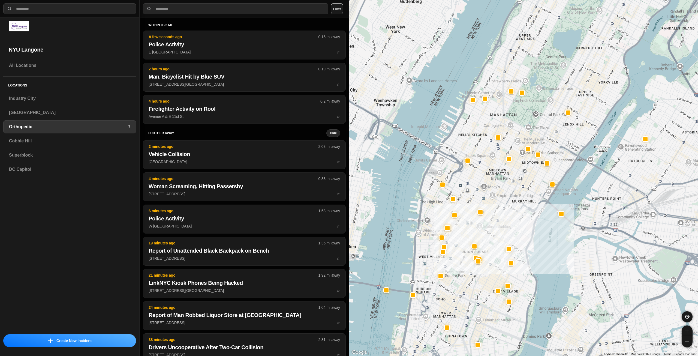
drag, startPoint x: 422, startPoint y: 285, endPoint x: 418, endPoint y: 344, distance: 59.6
click at [418, 344] on div at bounding box center [523, 178] width 349 height 356
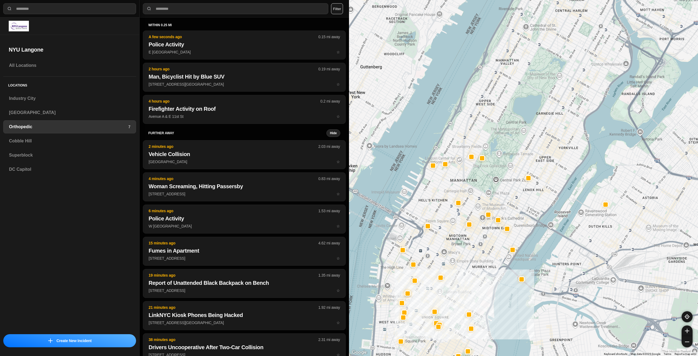
drag, startPoint x: 508, startPoint y: 217, endPoint x: 459, endPoint y: 297, distance: 93.3
click at [466, 291] on div at bounding box center [523, 178] width 349 height 356
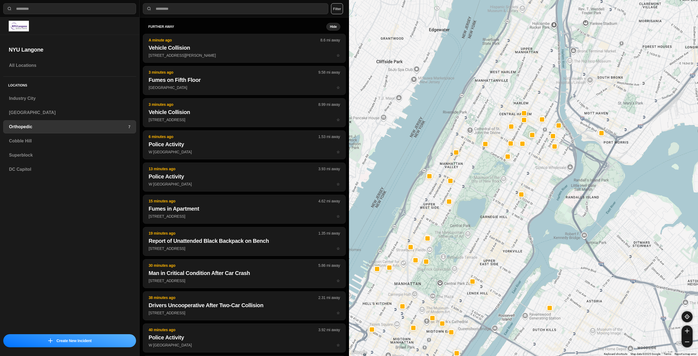
drag, startPoint x: 538, startPoint y: 166, endPoint x: 494, endPoint y: 269, distance: 112.2
click at [494, 269] on div at bounding box center [523, 178] width 349 height 356
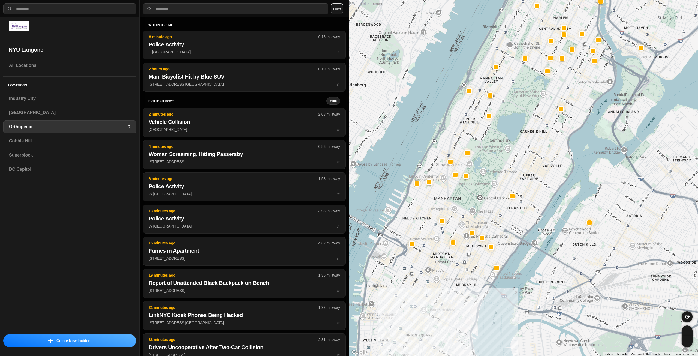
drag, startPoint x: 482, startPoint y: 237, endPoint x: 522, endPoint y: 151, distance: 94.9
click at [522, 151] on div at bounding box center [523, 178] width 349 height 356
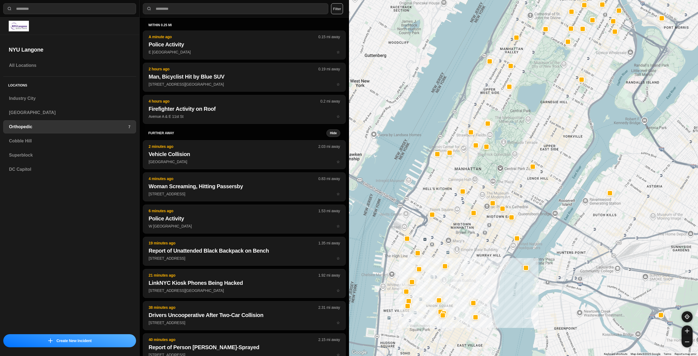
drag, startPoint x: 507, startPoint y: 224, endPoint x: 529, endPoint y: 191, distance: 39.7
click at [529, 191] on div at bounding box center [523, 178] width 349 height 356
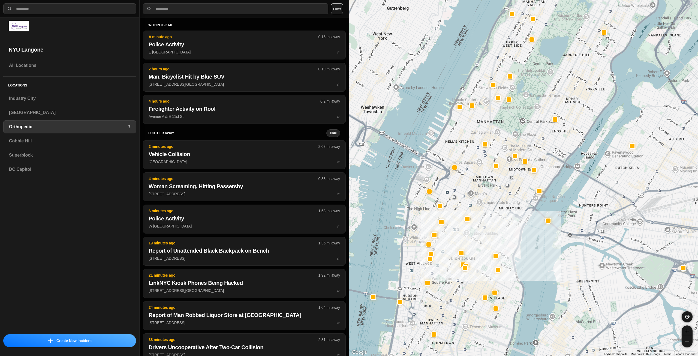
drag, startPoint x: 480, startPoint y: 257, endPoint x: 502, endPoint y: 210, distance: 51.5
click at [502, 210] on div at bounding box center [523, 178] width 349 height 356
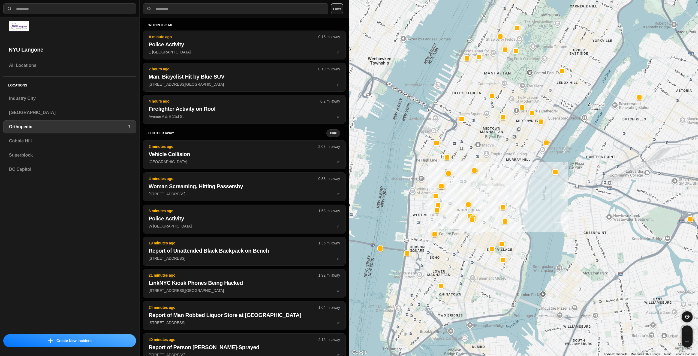
drag, startPoint x: 496, startPoint y: 225, endPoint x: 503, endPoint y: 175, distance: 50.7
click at [503, 175] on div at bounding box center [523, 178] width 349 height 356
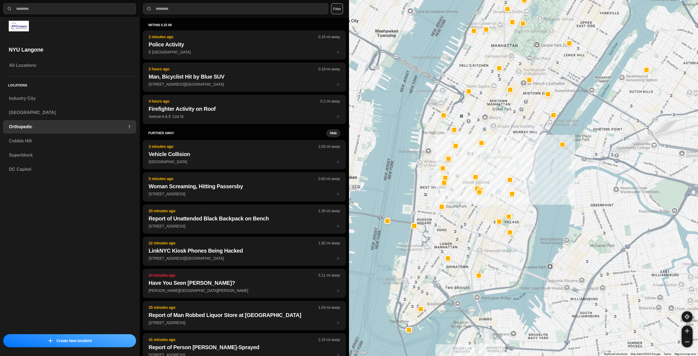
drag, startPoint x: 432, startPoint y: 323, endPoint x: 423, endPoint y: 290, distance: 34.6
click at [423, 290] on div at bounding box center [523, 178] width 349 height 356
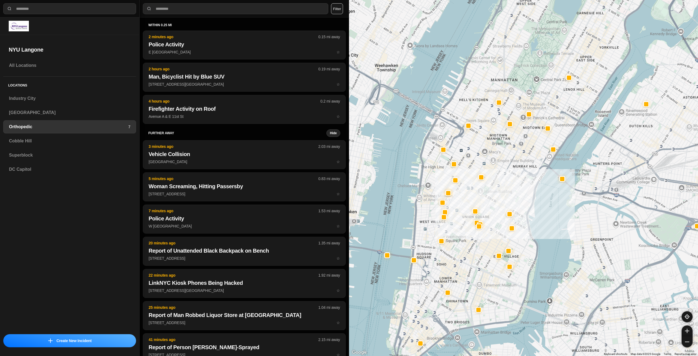
drag, startPoint x: 428, startPoint y: 272, endPoint x: 432, endPoint y: 323, distance: 51.2
click at [431, 321] on div at bounding box center [523, 178] width 349 height 356
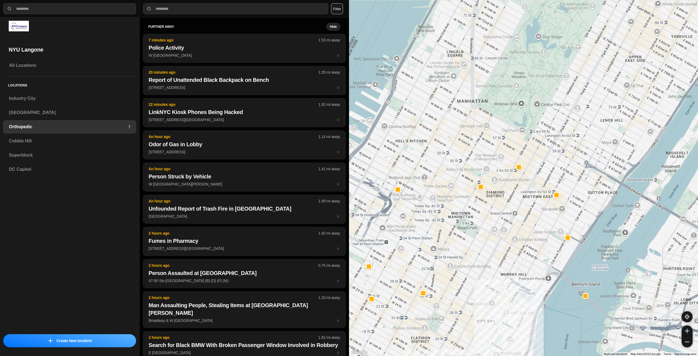
drag, startPoint x: 503, startPoint y: 147, endPoint x: 519, endPoint y: 298, distance: 152.2
click at [519, 298] on div at bounding box center [523, 178] width 349 height 356
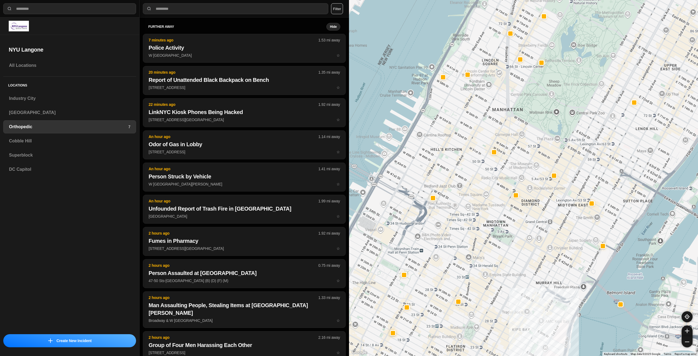
drag, startPoint x: 556, startPoint y: 167, endPoint x: 592, endPoint y: 174, distance: 37.1
click at [592, 174] on div at bounding box center [523, 178] width 349 height 356
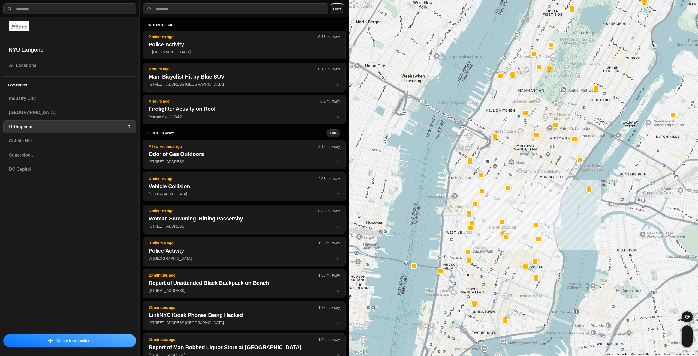
drag, startPoint x: 529, startPoint y: 241, endPoint x: 530, endPoint y: 205, distance: 36.0
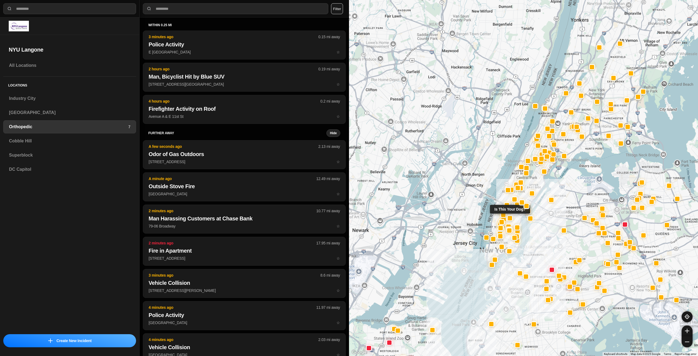
click at [508, 219] on div at bounding box center [510, 218] width 4 height 4
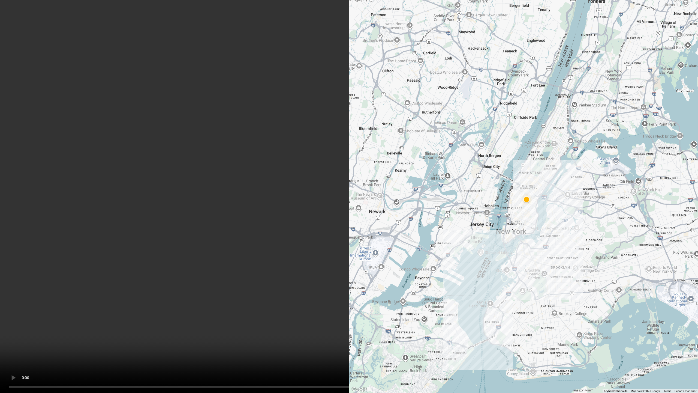
click at [265, 201] on video at bounding box center [349, 196] width 698 height 393
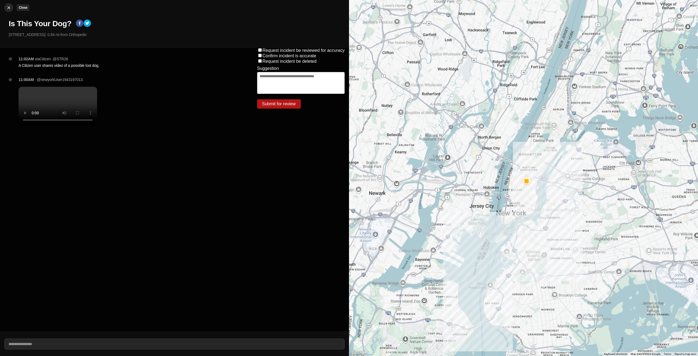
click at [7, 6] on img at bounding box center [8, 7] width 5 height 5
select select "*"
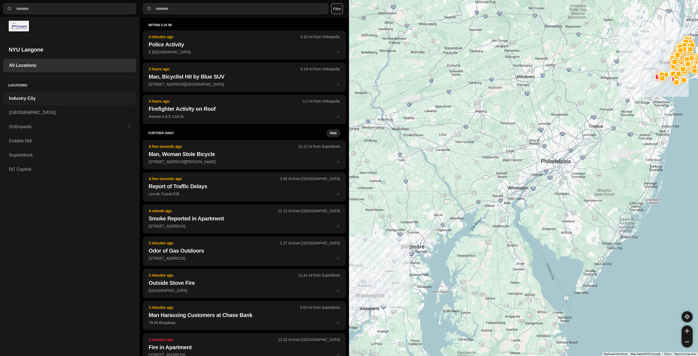
click at [28, 99] on h3 "Industry City" at bounding box center [69, 98] width 121 height 7
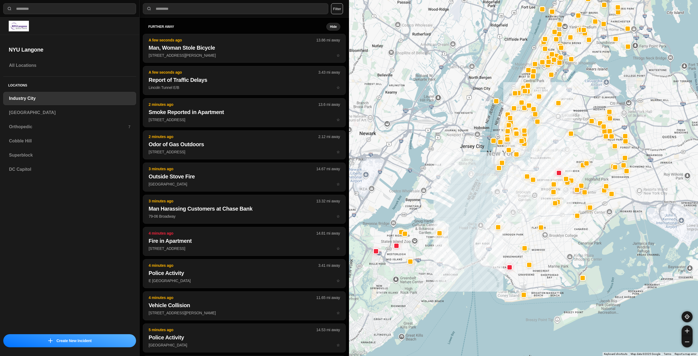
drag, startPoint x: 603, startPoint y: 252, endPoint x: 525, endPoint y: 230, distance: 81.3
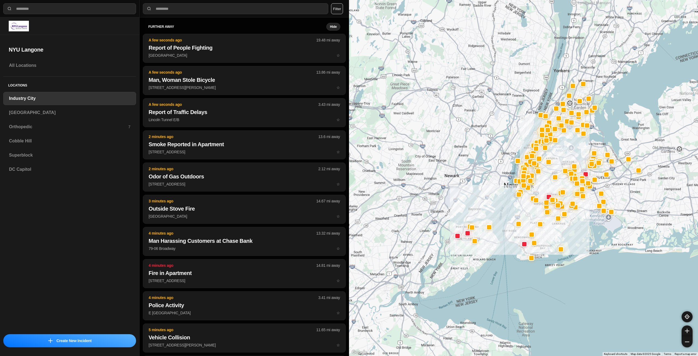
click at [464, 257] on div at bounding box center [523, 178] width 349 height 356
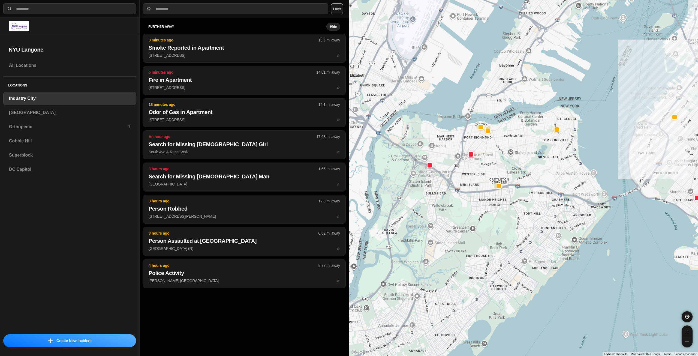
click at [303, 324] on div "further away Hide 3 minutes ago 13.6 mi away Smoke Reported in Apartment 70 Par…" at bounding box center [244, 186] width 209 height 339
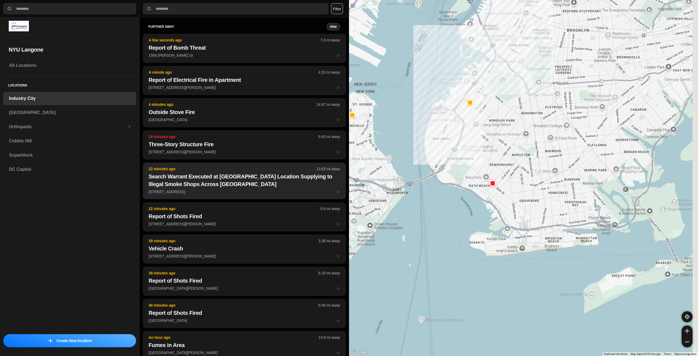
drag, startPoint x: 581, startPoint y: 208, endPoint x: 337, endPoint y: 188, distance: 245.5
click at [337, 189] on div "**********" at bounding box center [349, 178] width 698 height 356
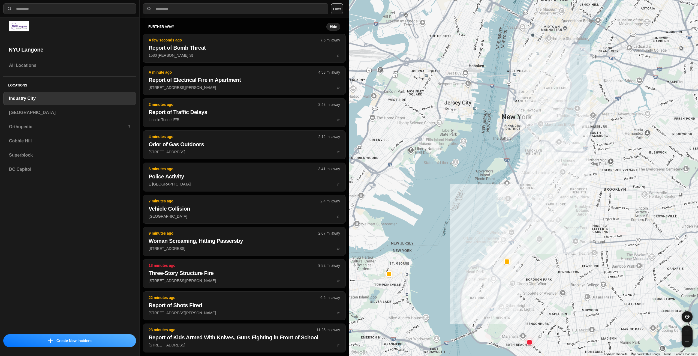
drag, startPoint x: 473, startPoint y: 208, endPoint x: 583, endPoint y: 340, distance: 172.2
click at [580, 349] on div at bounding box center [523, 178] width 349 height 356
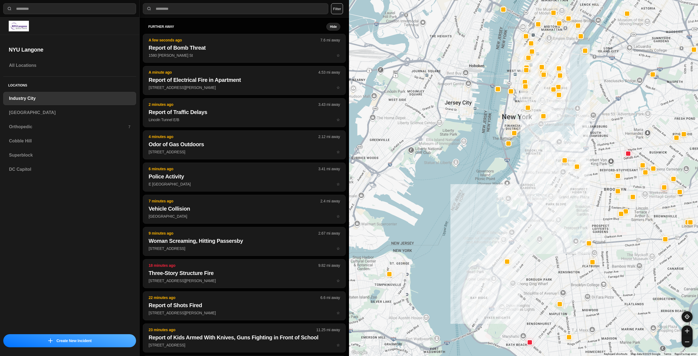
click at [40, 101] on h3 "Industry City" at bounding box center [69, 98] width 121 height 7
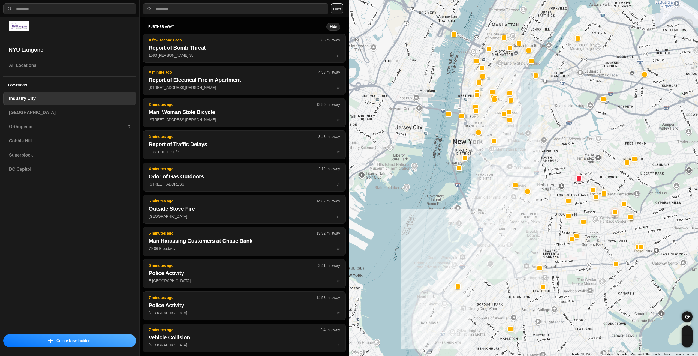
drag, startPoint x: 562, startPoint y: 180, endPoint x: 511, endPoint y: 205, distance: 57.2
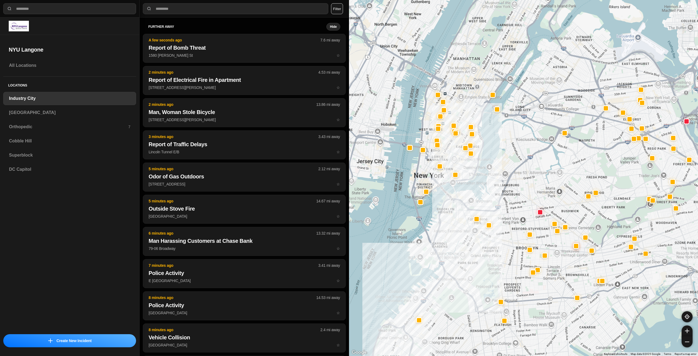
drag, startPoint x: 482, startPoint y: 167, endPoint x: 478, endPoint y: 244, distance: 77.0
click at [478, 244] on div at bounding box center [523, 178] width 349 height 356
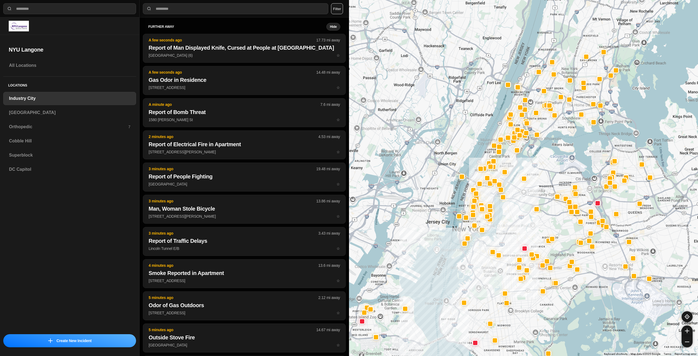
drag, startPoint x: 568, startPoint y: 109, endPoint x: 545, endPoint y: 153, distance: 49.5
click at [543, 155] on div at bounding box center [523, 178] width 349 height 356
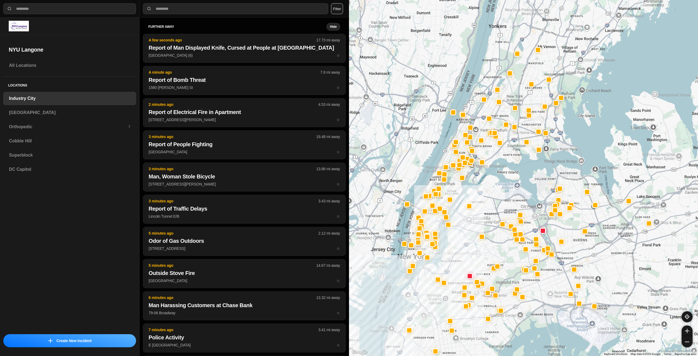
drag, startPoint x: 563, startPoint y: 149, endPoint x: 502, endPoint y: 182, distance: 69.3
click at [502, 182] on div at bounding box center [523, 178] width 349 height 356
